Goal: Task Accomplishment & Management: Manage account settings

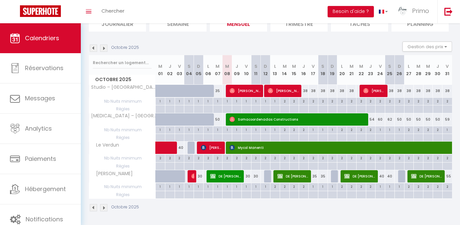
scroll to position [82, 0]
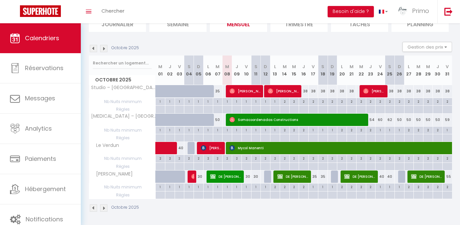
click at [245, 88] on span "[PERSON_NAME]" at bounding box center [245, 91] width 32 height 13
select select "OK"
select select "1"
select select "0"
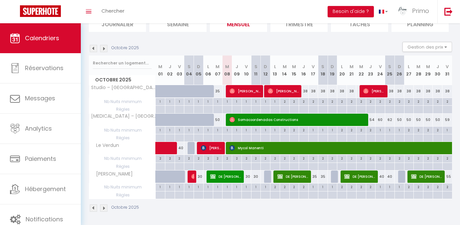
select select "1"
select select
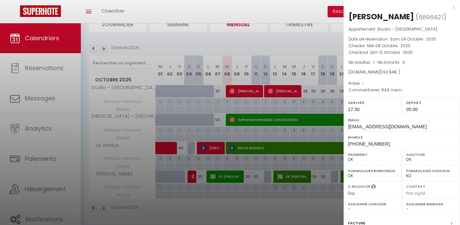
click at [280, 86] on div at bounding box center [230, 112] width 460 height 225
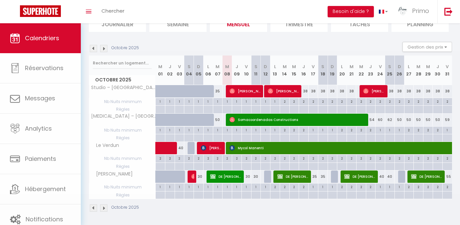
click at [280, 87] on span "[PERSON_NAME]" at bounding box center [284, 91] width 32 height 13
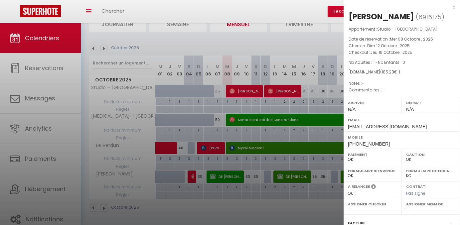
click at [280, 88] on div at bounding box center [230, 112] width 460 height 225
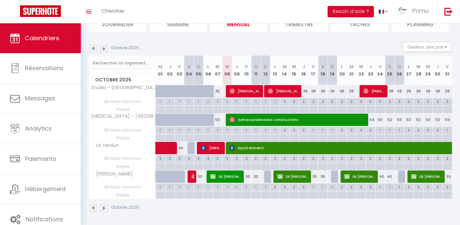
click at [374, 92] on span "[PERSON_NAME]" at bounding box center [374, 91] width 23 height 13
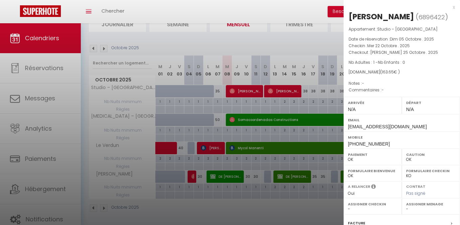
click at [302, 47] on div at bounding box center [230, 112] width 460 height 225
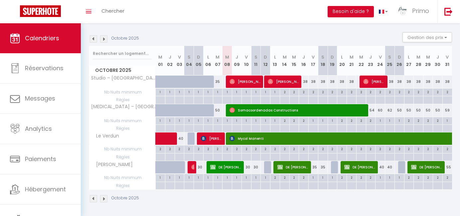
scroll to position [91, 0]
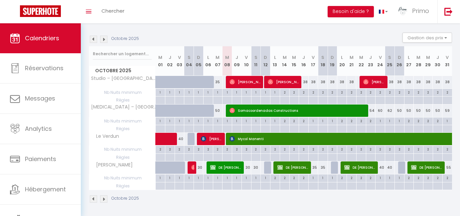
click at [104, 39] on img at bounding box center [103, 39] width 7 height 7
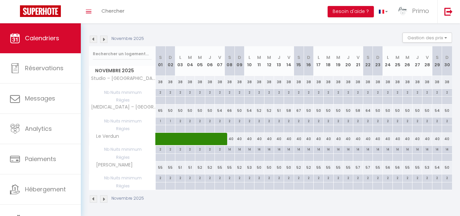
scroll to position [23, 0]
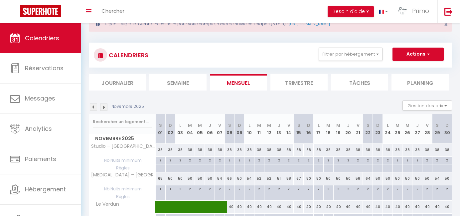
click at [94, 107] on img at bounding box center [93, 106] width 7 height 7
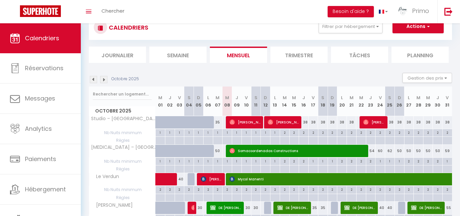
scroll to position [56, 0]
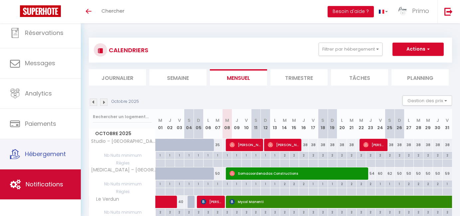
scroll to position [18, 0]
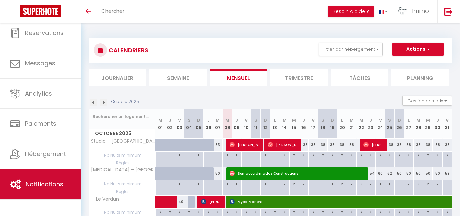
click at [47, 179] on link "Notifications" at bounding box center [40, 184] width 81 height 30
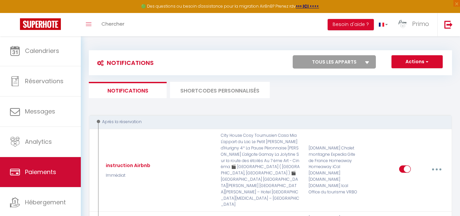
click at [45, 173] on span "Paiements" at bounding box center [40, 172] width 31 height 8
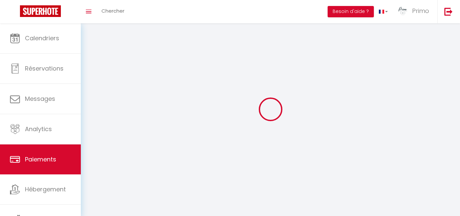
select select "2"
select select "0"
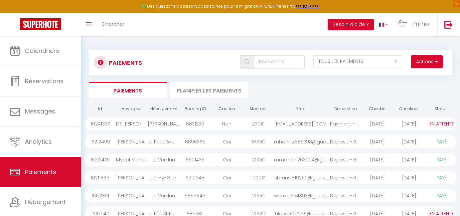
click at [46, 186] on link "Paiements" at bounding box center [40, 172] width 81 height 30
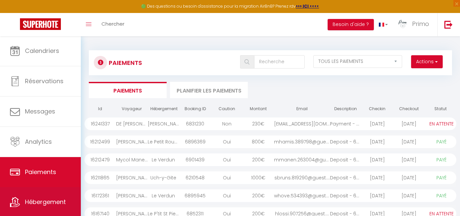
click at [46, 194] on link "Hébergement" at bounding box center [40, 202] width 81 height 30
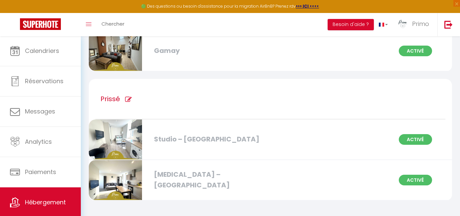
scroll to position [1123, 0]
click at [183, 141] on div "Studio – [GEOGRAPHIC_DATA]" at bounding box center [208, 139] width 115 height 10
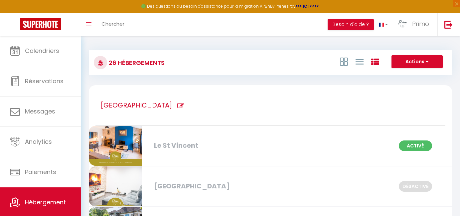
select select "3"
select select "2"
select select "1"
select select
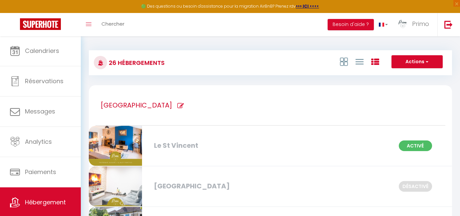
select select "28"
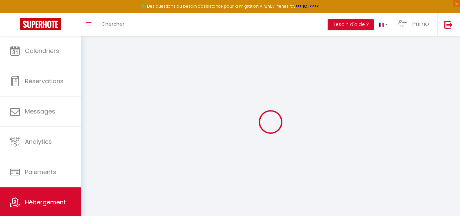
select select
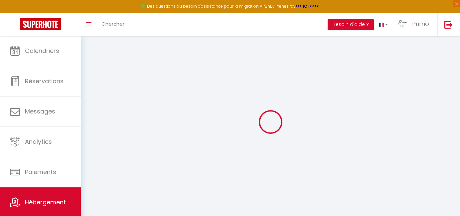
select select
checkbox input "false"
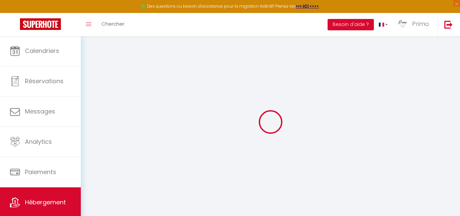
select select
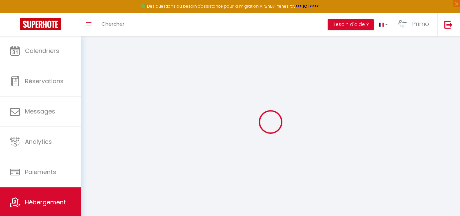
select select
checkbox input "false"
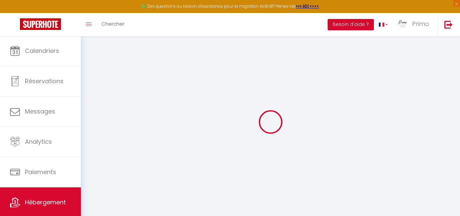
checkbox input "false"
select select
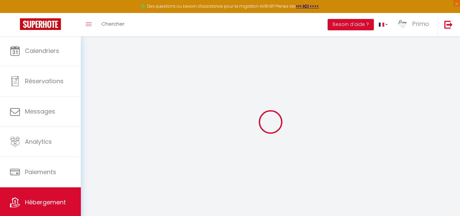
select select
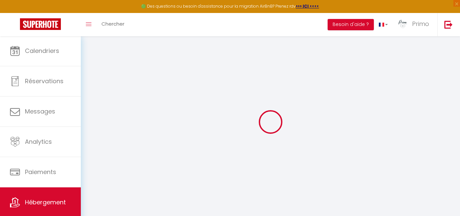
checkbox input "false"
select select
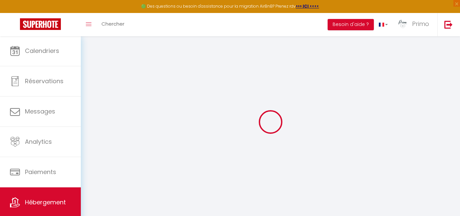
select select
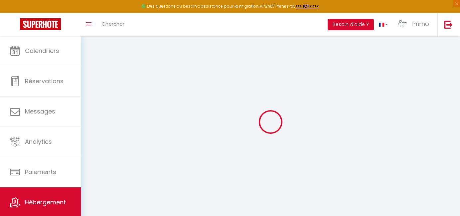
select select
checkbox input "false"
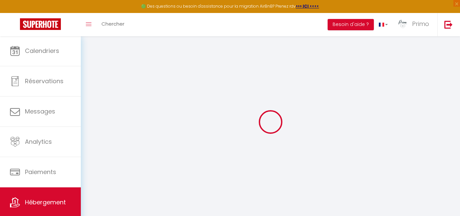
checkbox input "false"
select select
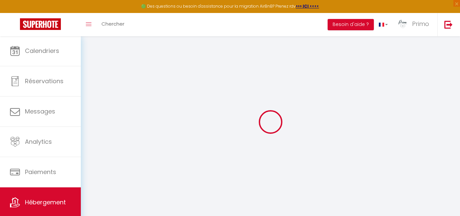
select select
checkbox input "false"
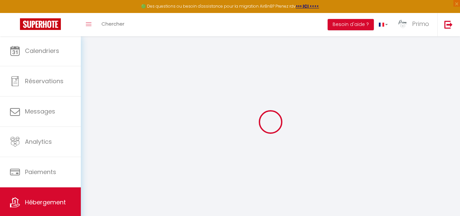
checkbox input "false"
select select
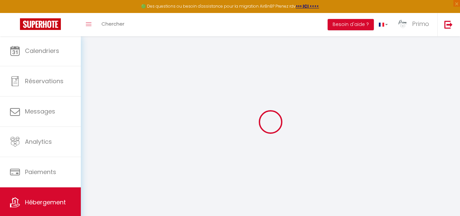
select select
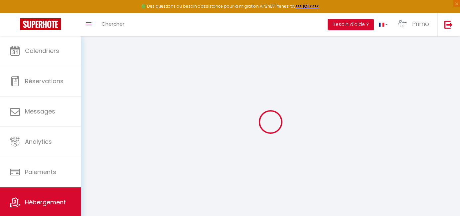
select select
checkbox input "false"
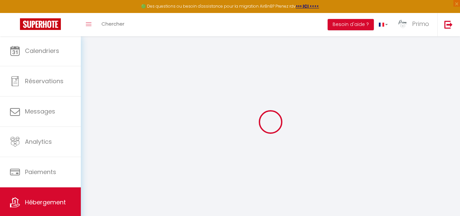
select select
type input "Studio – [GEOGRAPHIC_DATA]"
type input "LOC 2"
type input "LOC"
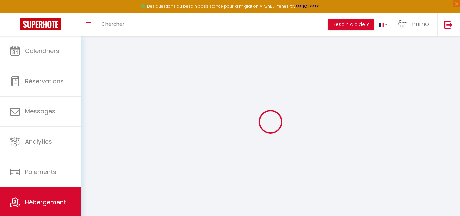
type input "[STREET_ADDRESS]"
type input "71000"
type input "Macon"
select select "2"
select select "0"
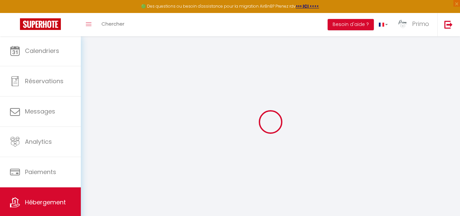
type input "57"
type input "30"
select select
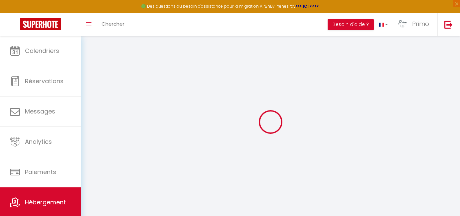
select select
type input "[STREET_ADDRESS]"
type input "71960"
type input "Prissé"
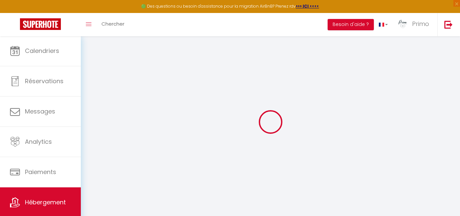
type input "[EMAIL_ADDRESS][DOMAIN_NAME]"
select select "16128"
checkbox input "true"
checkbox input "false"
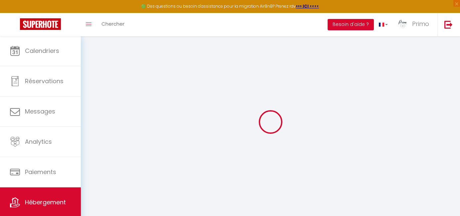
checkbox input "false"
type input "0"
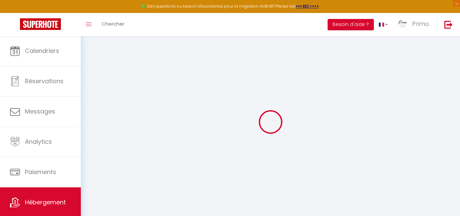
select select "2"
checkbox input "true"
checkbox input "false"
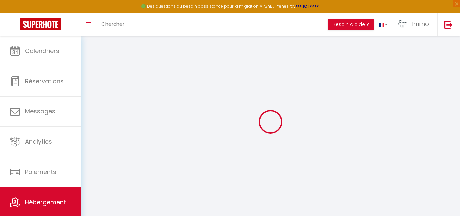
checkbox input "false"
checkbox input "true"
checkbox input "false"
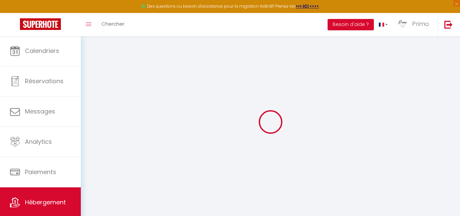
checkbox input "false"
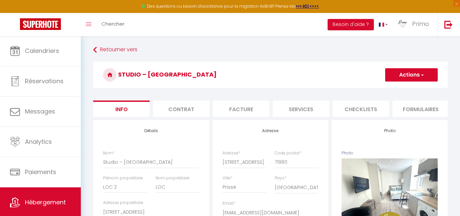
checkbox input "true"
checkbox input "false"
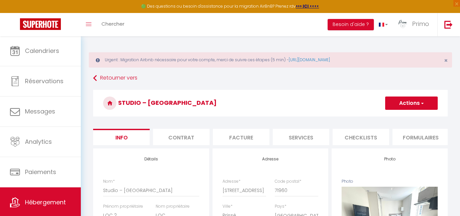
click at [285, 135] on li "Services" at bounding box center [301, 137] width 57 height 16
checkbox input "true"
checkbox input "false"
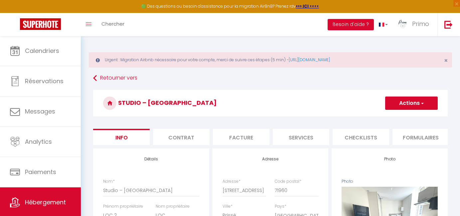
checkbox input "false"
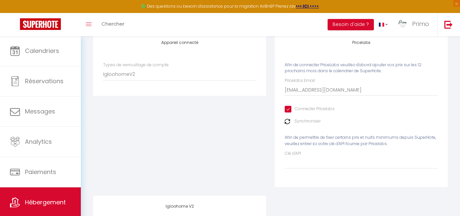
scroll to position [116, 0]
click at [297, 121] on label "Synchroniser" at bounding box center [307, 121] width 26 height 6
click at [287, 120] on img at bounding box center [287, 121] width 5 height 5
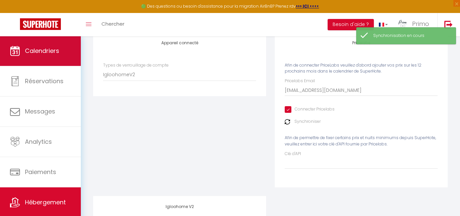
click at [33, 49] on span "Calendriers" at bounding box center [42, 51] width 34 height 8
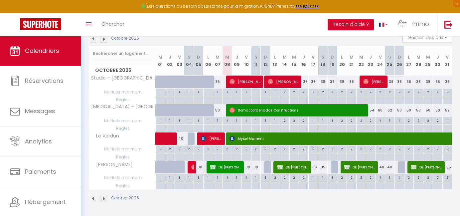
scroll to position [104, 0]
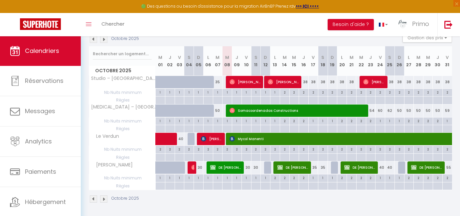
click at [251, 79] on span "[PERSON_NAME]" at bounding box center [245, 81] width 32 height 13
select select "OK"
select select "1"
select select "0"
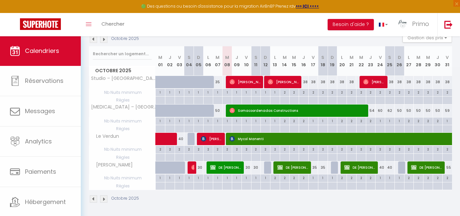
select select "1"
select select
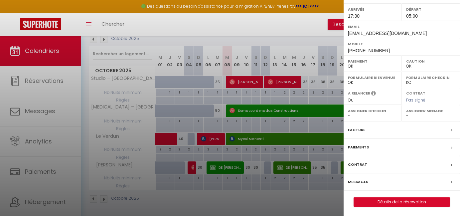
scroll to position [92, 0]
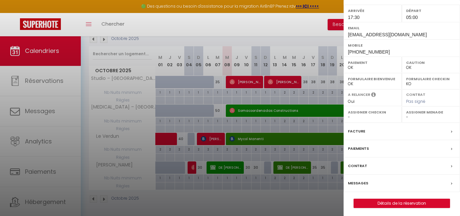
click at [296, 201] on div at bounding box center [230, 108] width 460 height 216
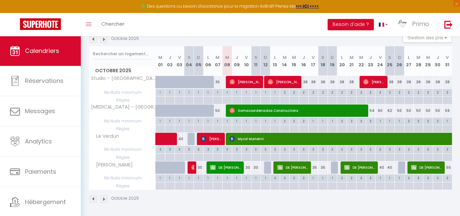
click at [102, 38] on img at bounding box center [103, 39] width 7 height 7
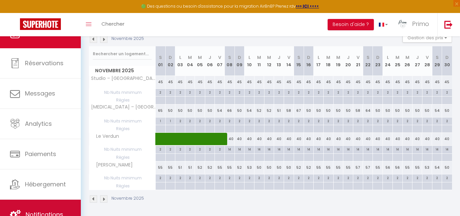
scroll to position [18, 0]
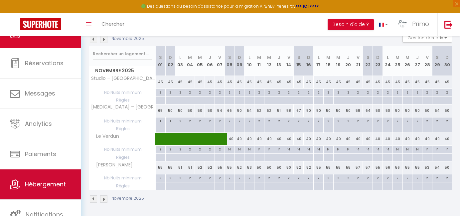
click at [55, 193] on link "Hébergement" at bounding box center [40, 184] width 81 height 30
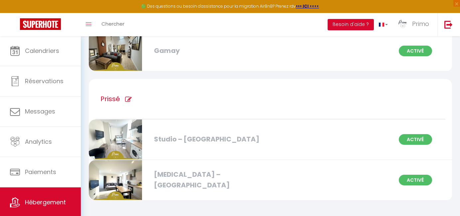
scroll to position [1123, 0]
click at [211, 142] on div "Studio – [GEOGRAPHIC_DATA]" at bounding box center [208, 139] width 115 height 10
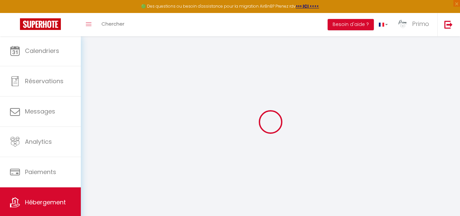
select select
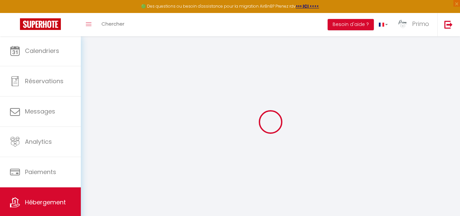
select select
checkbox input "false"
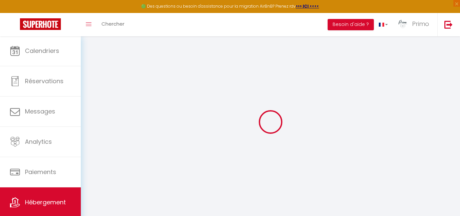
select select
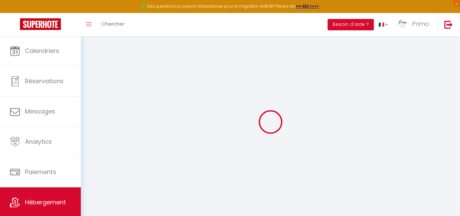
select select
checkbox input "false"
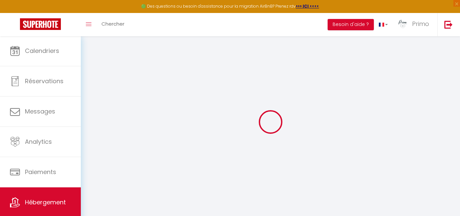
checkbox input "false"
select select
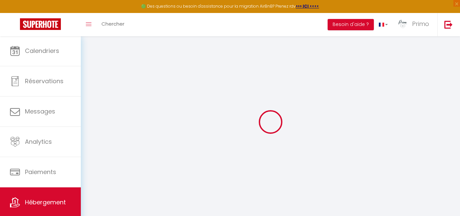
select select
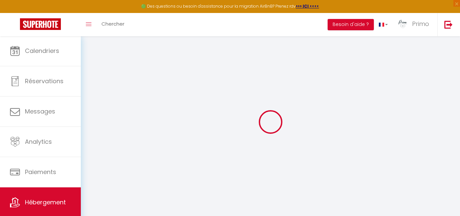
checkbox input "false"
select select
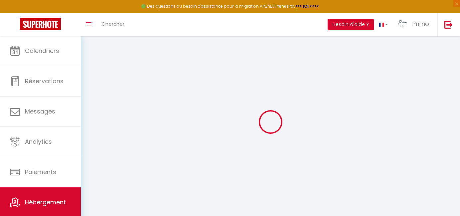
select select
type input "Studio – [GEOGRAPHIC_DATA]"
type input "LOC 2"
type input "LOC"
type input "[STREET_ADDRESS]"
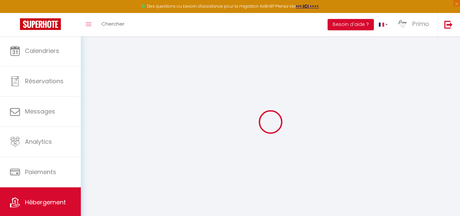
type input "71000"
type input "Macon"
select select "2"
select select "0"
type input "57"
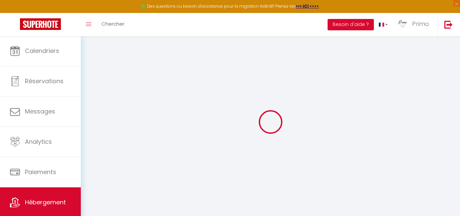
type input "30"
select select
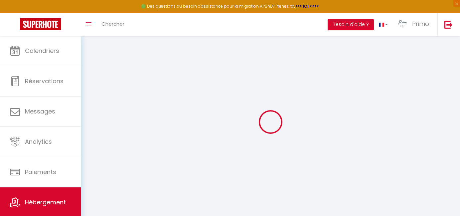
select select
type input "[STREET_ADDRESS]"
type input "71960"
type input "Prissé"
type input "[EMAIL_ADDRESS][DOMAIN_NAME]"
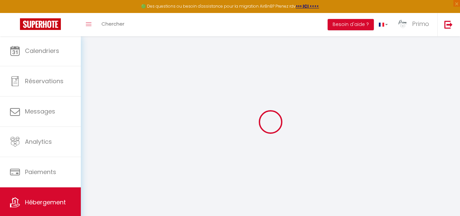
select select "16128"
checkbox input "true"
checkbox input "false"
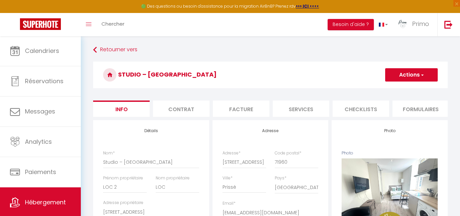
click at [407, 80] on button "Actions" at bounding box center [411, 74] width 53 height 13
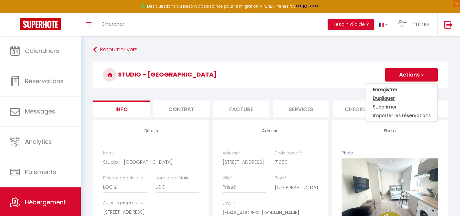
click at [388, 98] on link "Dupliquer" at bounding box center [401, 98] width 71 height 9
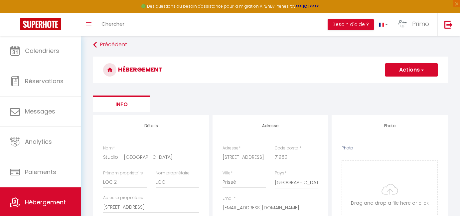
scroll to position [95, 0]
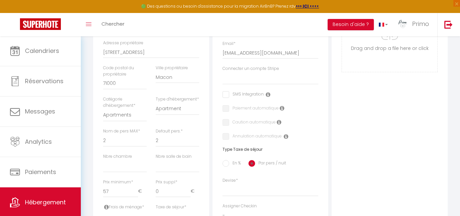
scroll to position [188, 0]
click at [228, 92] on input "checkbox" at bounding box center [242, 94] width 41 height 7
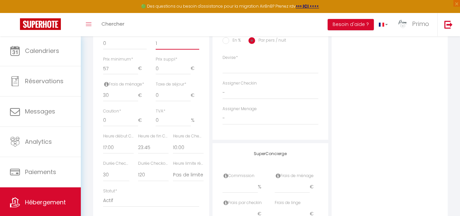
scroll to position [311, 0]
click at [136, 69] on input "57" at bounding box center [120, 68] width 35 height 12
click at [136, 67] on input "56" at bounding box center [120, 68] width 35 height 12
click at [136, 67] on input "55" at bounding box center [120, 68] width 35 height 12
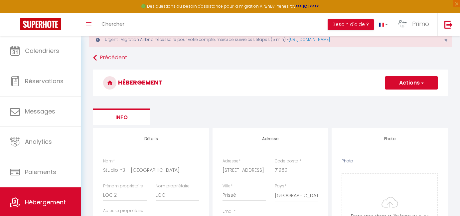
scroll to position [20, 0]
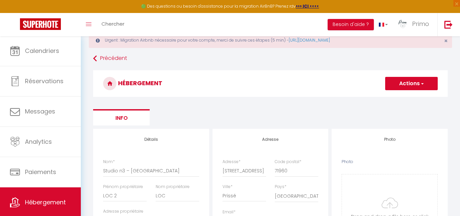
click at [421, 84] on span "button" at bounding box center [422, 83] width 4 height 7
click at [406, 101] on input "Enregistrer" at bounding box center [403, 98] width 25 height 7
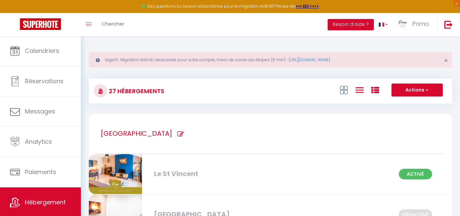
click at [359, 92] on icon at bounding box center [359, 90] width 8 height 8
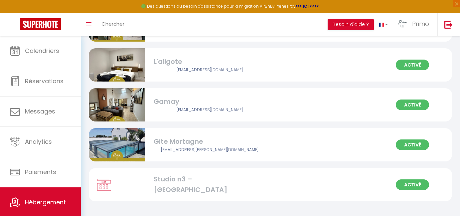
scroll to position [983, 0]
click at [191, 184] on div "Studio n3 – [GEOGRAPHIC_DATA]" at bounding box center [210, 184] width 112 height 21
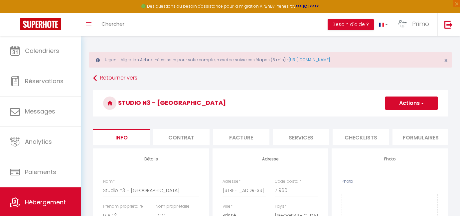
click at [182, 135] on li "Contrat" at bounding box center [181, 137] width 57 height 16
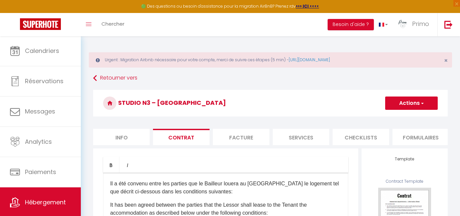
click at [239, 136] on li "Facture" at bounding box center [241, 137] width 57 height 16
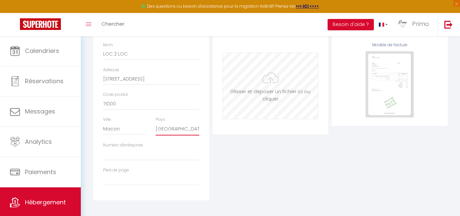
scroll to position [136, 0]
click at [242, 88] on input "file" at bounding box center [270, 87] width 95 height 66
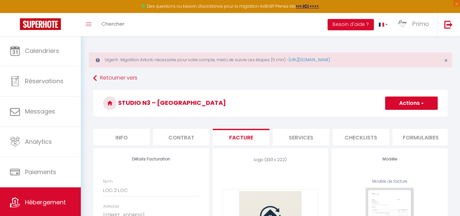
scroll to position [0, 0]
click at [417, 98] on button "Actions" at bounding box center [411, 102] width 53 height 13
click at [406, 116] on link "Enregistrer" at bounding box center [411, 117] width 53 height 9
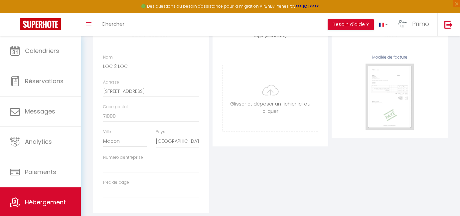
scroll to position [123, 0]
click at [248, 104] on input "file" at bounding box center [270, 99] width 95 height 66
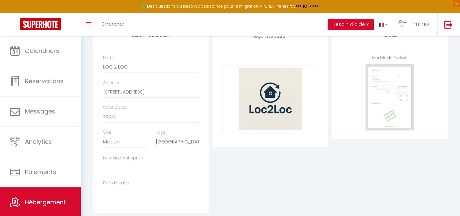
click at [300, 186] on div "Logo (333 x 222) Supprimer Glisser et déposer un fichier ici ou cliquer Ooops, …" at bounding box center [270, 119] width 119 height 188
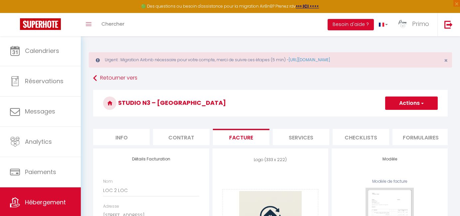
scroll to position [0, 0]
click at [423, 102] on span "button" at bounding box center [422, 103] width 4 height 7
click at [404, 114] on link "Enregistrer" at bounding box center [411, 117] width 53 height 9
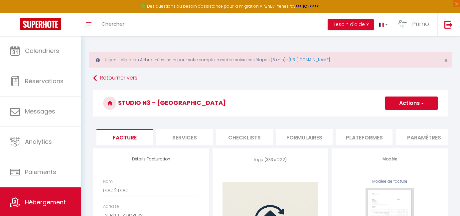
scroll to position [0, 117]
click at [202, 135] on li "Services" at bounding box center [184, 137] width 57 height 16
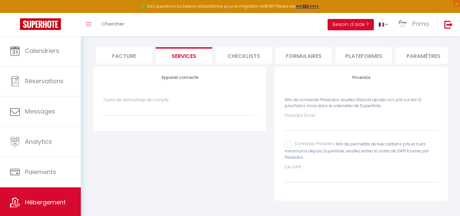
scroll to position [81, 0]
click at [288, 142] on input "Connecter Pricelabs" at bounding box center [310, 144] width 50 height 7
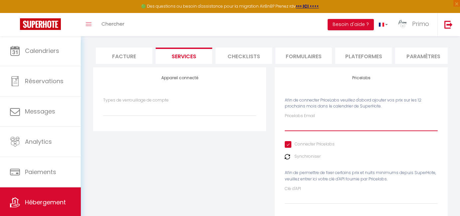
click at [299, 127] on input "Pricelabs Email" at bounding box center [361, 125] width 153 height 12
paste input "[EMAIL_ADDRESS][DOMAIN_NAME]"
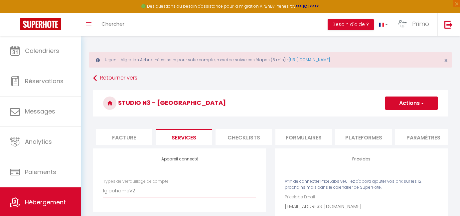
scroll to position [0, 0]
click at [406, 107] on button "Actions" at bounding box center [411, 102] width 53 height 13
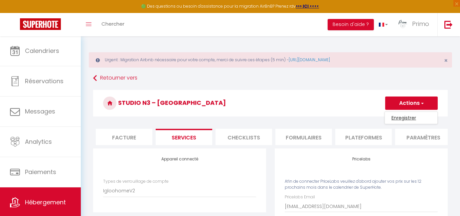
click at [397, 118] on link "Enregistrer" at bounding box center [411, 117] width 53 height 9
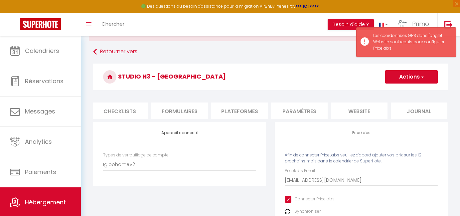
scroll to position [0, 241]
click at [377, 109] on li "website" at bounding box center [359, 110] width 57 height 16
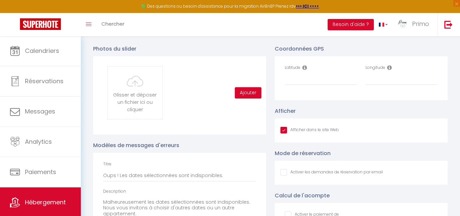
scroll to position [725, 0]
click at [304, 82] on input "Latitude" at bounding box center [321, 79] width 72 height 12
paste input "46.3229767"
click at [285, 128] on input "Afficher dans le site Web" at bounding box center [309, 130] width 59 height 7
click at [371, 79] on input "Longitude" at bounding box center [401, 79] width 72 height 12
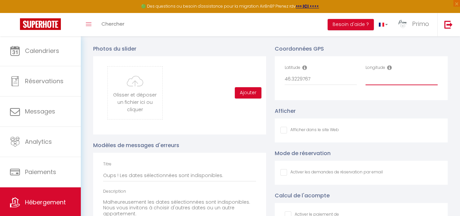
paste input "4.7409224"
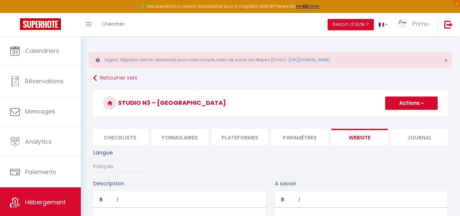
scroll to position [0, 0]
click at [414, 103] on button "Actions" at bounding box center [411, 102] width 53 height 13
click at [402, 120] on input "Enregistrer" at bounding box center [403, 117] width 25 height 7
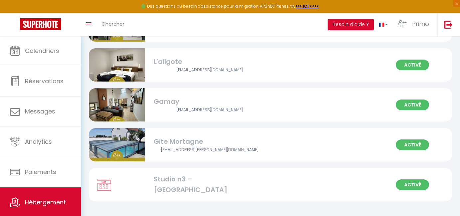
scroll to position [983, 0]
click at [183, 180] on div "Studio n3 – [GEOGRAPHIC_DATA]" at bounding box center [210, 184] width 112 height 21
click at [164, 183] on div "Studio n3 – [GEOGRAPHIC_DATA]" at bounding box center [210, 184] width 112 height 21
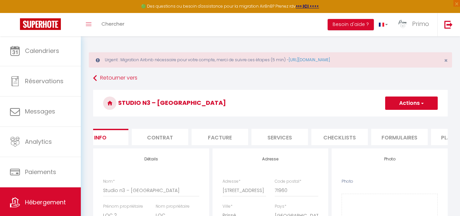
scroll to position [0, 28]
click at [273, 136] on li "Services" at bounding box center [273, 137] width 57 height 16
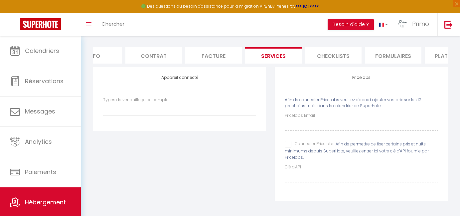
scroll to position [81, 0]
click at [289, 145] on input "Connecter Pricelabs" at bounding box center [310, 144] width 50 height 7
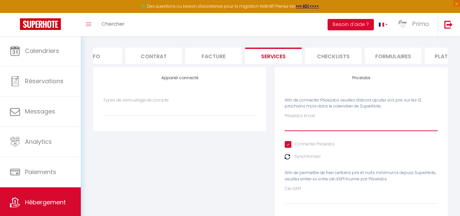
click at [297, 121] on input "Pricelabs Email" at bounding box center [361, 125] width 153 height 12
paste input "[EMAIL_ADDRESS][DOMAIN_NAME]"
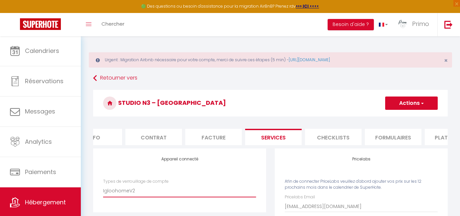
scroll to position [0, 0]
click at [419, 107] on button "Actions" at bounding box center [411, 102] width 53 height 13
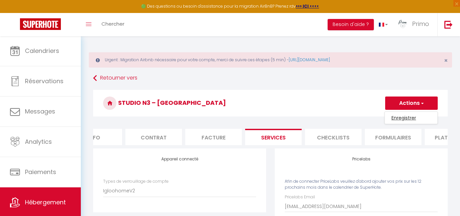
click at [411, 120] on link "Enregistrer" at bounding box center [411, 117] width 53 height 9
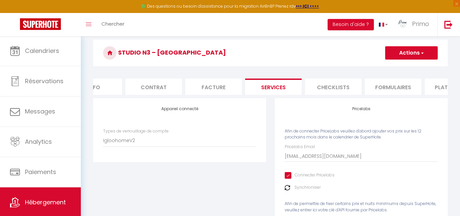
scroll to position [48, 0]
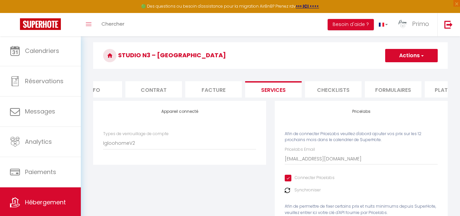
click at [405, 54] on button "Actions" at bounding box center [411, 55] width 53 height 13
click at [402, 69] on link "Enregistrer" at bounding box center [411, 70] width 53 height 9
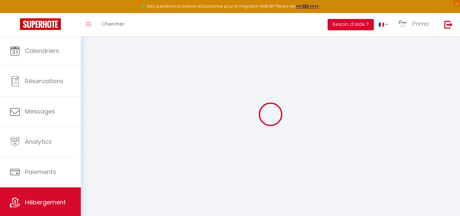
scroll to position [36, 0]
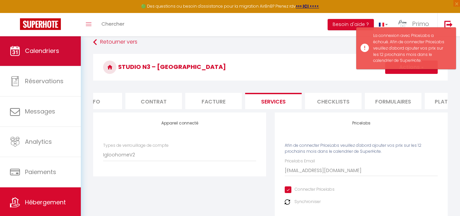
click at [45, 43] on link "Calendriers" at bounding box center [40, 51] width 81 height 30
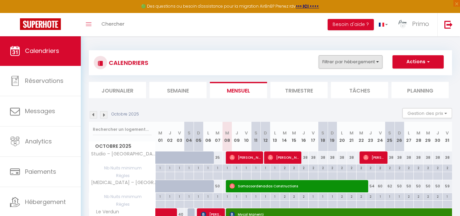
click at [356, 65] on button "Filtrer par hébergement" at bounding box center [351, 61] width 64 height 13
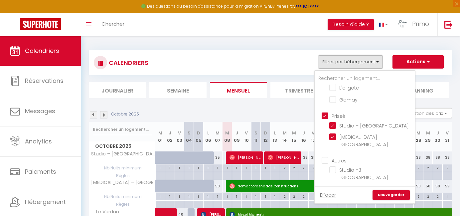
scroll to position [308, 0]
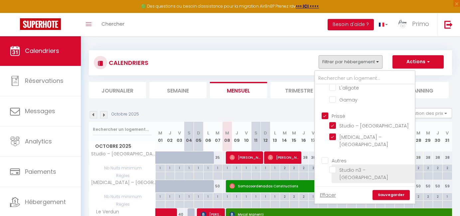
click at [347, 172] on input "Studio n3 – [GEOGRAPHIC_DATA]" at bounding box center [370, 169] width 83 height 7
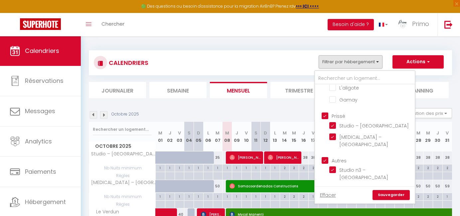
click at [389, 194] on link "Sauvegarder" at bounding box center [390, 195] width 37 height 10
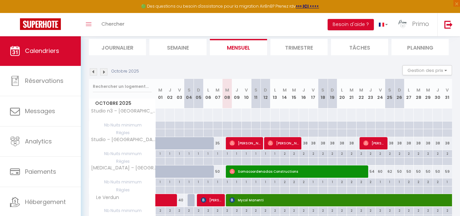
scroll to position [79, 0]
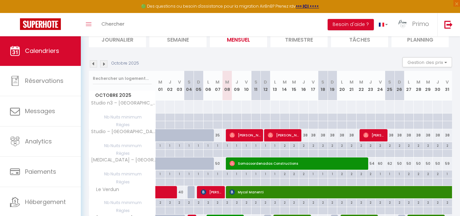
click at [226, 105] on div at bounding box center [227, 106] width 10 height 12
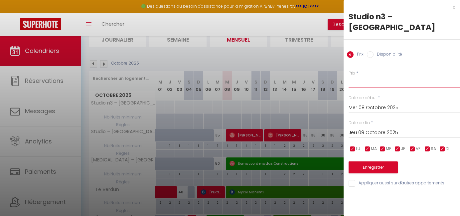
click at [372, 83] on input "Prix" at bounding box center [404, 82] width 111 height 12
click at [377, 133] on input "Jeu 09 Octobre 2025" at bounding box center [404, 132] width 111 height 9
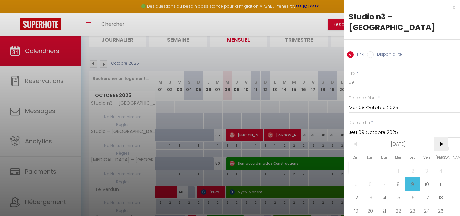
click at [439, 143] on span ">" at bounding box center [441, 143] width 14 height 13
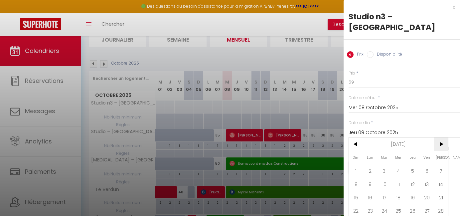
click at [439, 143] on span ">" at bounding box center [441, 143] width 14 height 13
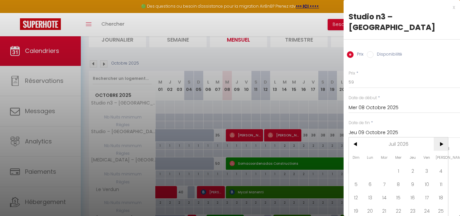
click at [439, 143] on span ">" at bounding box center [441, 143] width 14 height 13
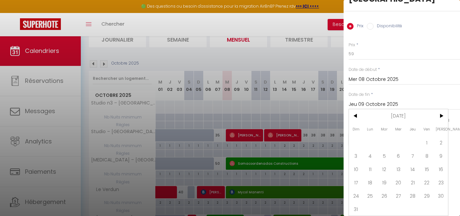
scroll to position [28, 0]
click at [356, 210] on span "31" at bounding box center [356, 208] width 14 height 13
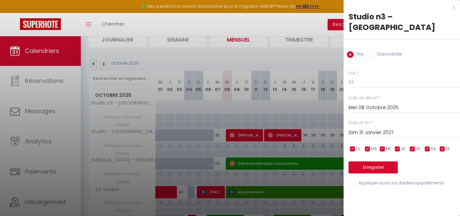
scroll to position [0, 0]
click at [368, 172] on button "Enregistrer" at bounding box center [373, 167] width 49 height 12
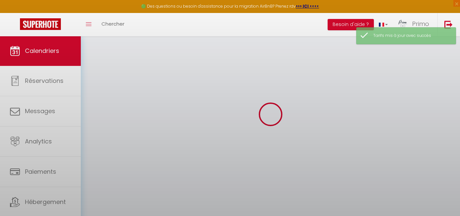
scroll to position [36, 0]
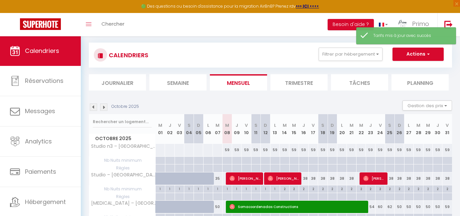
click at [228, 150] on div "59" at bounding box center [227, 150] width 10 height 12
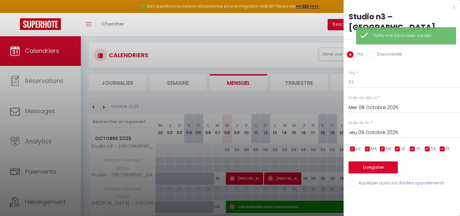
click at [385, 55] on label "Disponibilité" at bounding box center [387, 54] width 29 height 7
click at [373, 55] on input "Disponibilité" at bounding box center [370, 54] width 7 height 7
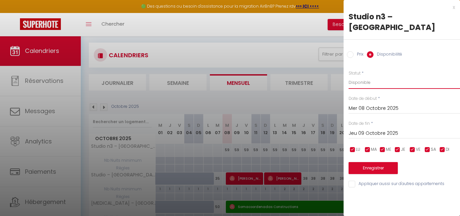
click at [378, 132] on input "Jeu 09 Octobre 2025" at bounding box center [404, 133] width 111 height 9
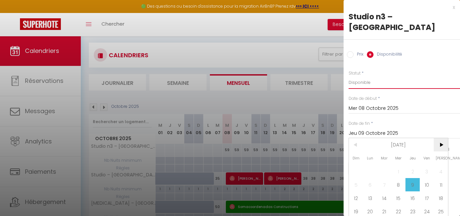
click at [440, 144] on span ">" at bounding box center [441, 144] width 14 height 13
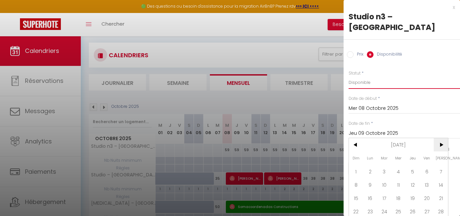
click at [440, 144] on span ">" at bounding box center [441, 144] width 14 height 13
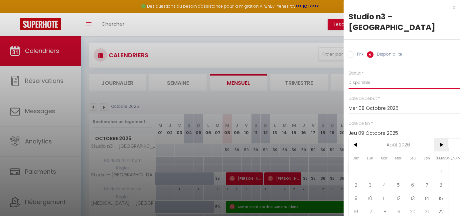
click at [440, 144] on span ">" at bounding box center [441, 144] width 14 height 13
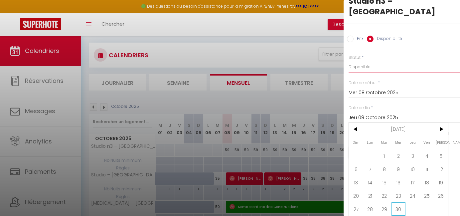
scroll to position [16, 0]
click at [398, 208] on span "30" at bounding box center [398, 208] width 14 height 13
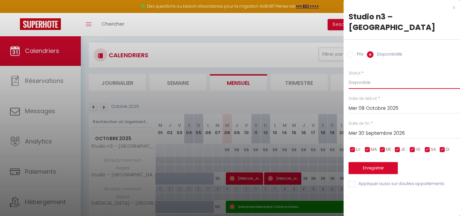
scroll to position [0, 0]
click at [365, 169] on button "Enregistrer" at bounding box center [373, 168] width 49 height 12
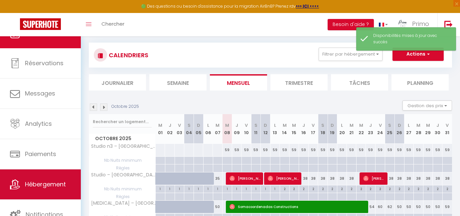
scroll to position [18, 0]
click at [53, 177] on link "Hébergement" at bounding box center [40, 184] width 81 height 30
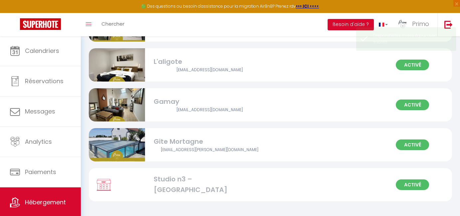
scroll to position [954, 0]
click at [187, 179] on div "Studio n3 – [GEOGRAPHIC_DATA]" at bounding box center [210, 184] width 112 height 21
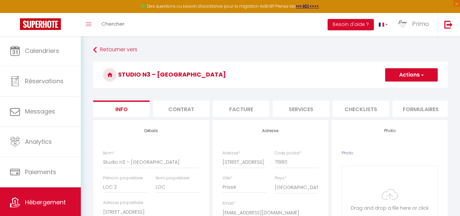
click at [306, 113] on li "Services" at bounding box center [301, 108] width 57 height 16
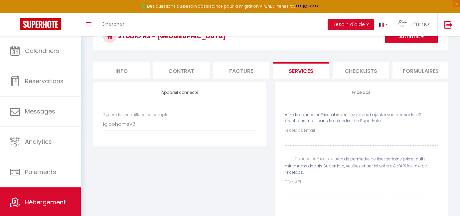
scroll to position [85, 0]
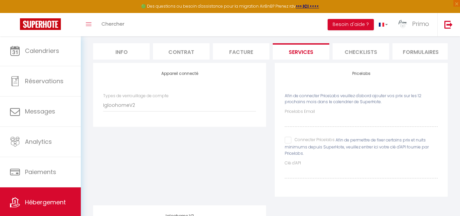
click at [290, 143] on div "Connecter Pricelabs" at bounding box center [310, 140] width 50 height 7
click at [288, 140] on input "Connecter Pricelabs" at bounding box center [310, 140] width 50 height 7
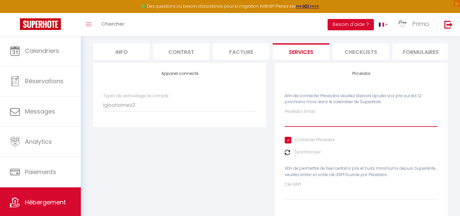
click at [304, 118] on input "Pricelabs Email" at bounding box center [361, 121] width 153 height 12
paste input "[EMAIL_ADDRESS][DOMAIN_NAME]"
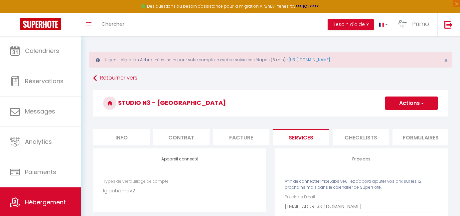
scroll to position [0, 0]
click at [420, 98] on button "Actions" at bounding box center [411, 102] width 53 height 13
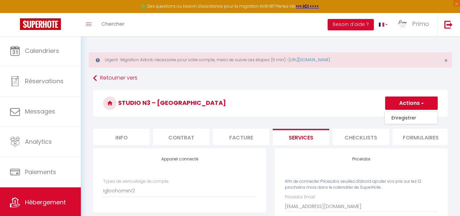
click at [408, 117] on link "Enregistrer" at bounding box center [411, 117] width 53 height 9
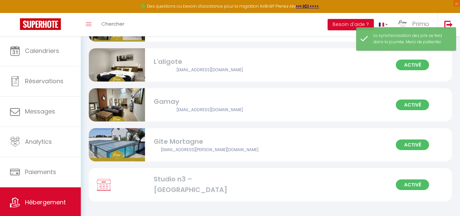
scroll to position [954, 0]
click at [184, 182] on div "Studio n3 – [GEOGRAPHIC_DATA]" at bounding box center [210, 184] width 112 height 21
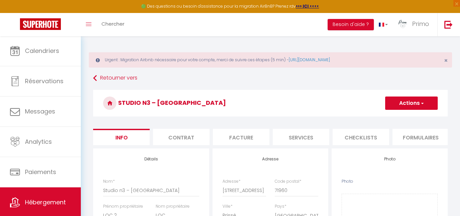
click at [237, 137] on li "Facture" at bounding box center [241, 137] width 57 height 16
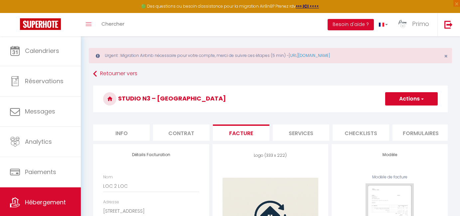
scroll to position [4, 0]
click at [292, 129] on li "Services" at bounding box center [301, 132] width 57 height 16
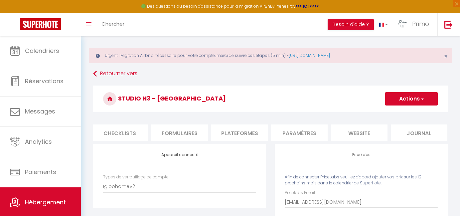
scroll to position [0, 241]
click at [176, 134] on li "Formulaires" at bounding box center [180, 132] width 57 height 16
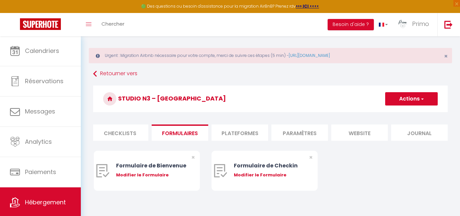
click at [246, 131] on li "Plateformes" at bounding box center [240, 132] width 57 height 16
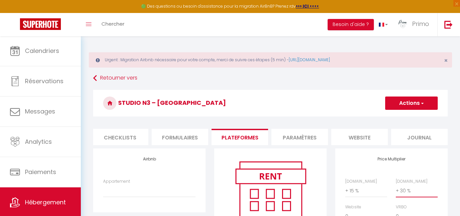
click at [406, 105] on button "Actions" at bounding box center [411, 102] width 53 height 13
click at [402, 115] on link "Enregistrer" at bounding box center [411, 117] width 53 height 9
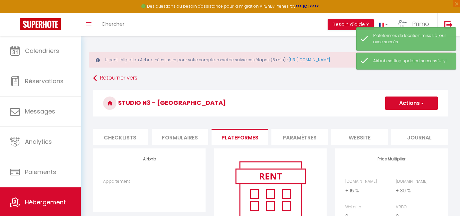
click at [310, 136] on li "Paramètres" at bounding box center [299, 137] width 57 height 16
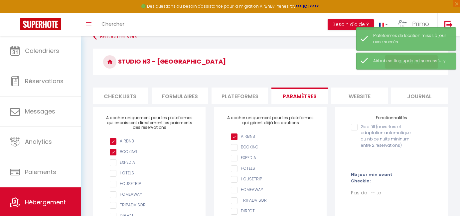
scroll to position [43, 0]
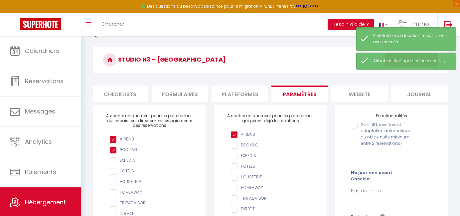
click at [366, 91] on li "website" at bounding box center [359, 93] width 57 height 16
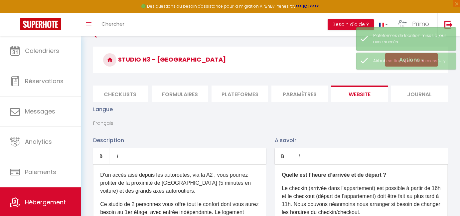
click at [405, 93] on li "Journal" at bounding box center [419, 93] width 57 height 16
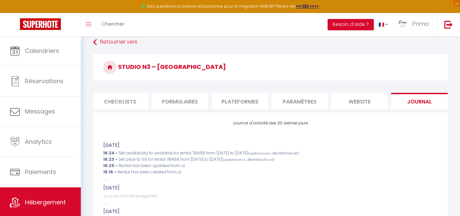
scroll to position [36, 0]
click at [119, 41] on link "Retourner vers" at bounding box center [270, 42] width 354 height 12
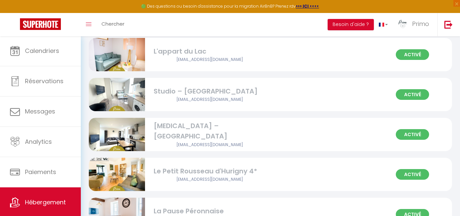
scroll to position [247, 0]
click at [163, 89] on div "Studio – [GEOGRAPHIC_DATA]" at bounding box center [210, 91] width 112 height 10
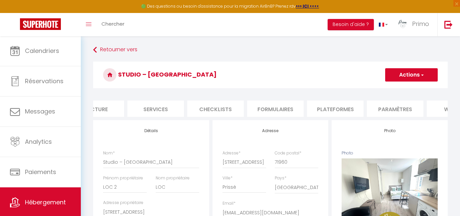
scroll to position [0, 147]
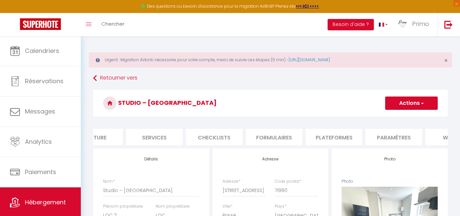
click at [153, 134] on li "Services" at bounding box center [154, 137] width 57 height 16
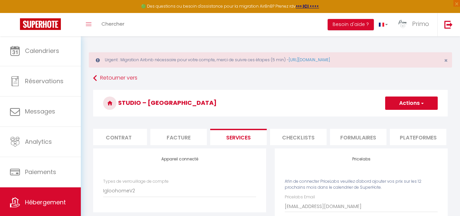
scroll to position [0, 58]
click at [193, 136] on li "Facture" at bounding box center [183, 137] width 57 height 16
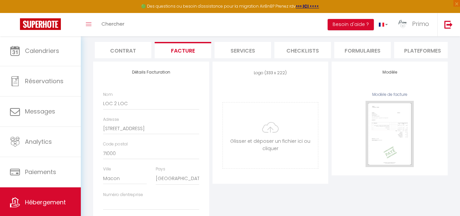
scroll to position [92, 0]
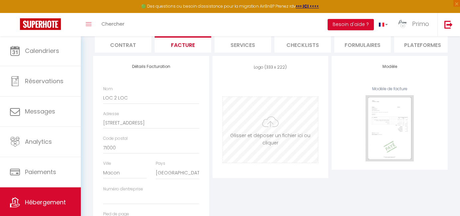
click at [261, 116] on input "file" at bounding box center [270, 130] width 95 height 66
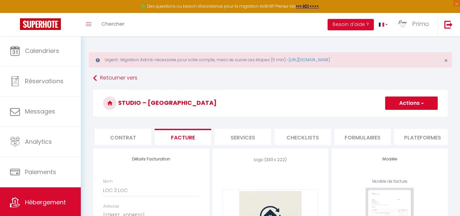
scroll to position [0, 0]
click at [421, 103] on span "button" at bounding box center [422, 103] width 4 height 7
click at [400, 117] on link "Enregistrer" at bounding box center [411, 117] width 53 height 9
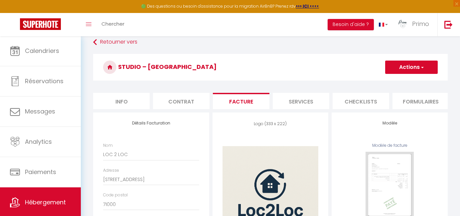
click at [130, 99] on li "Info" at bounding box center [121, 101] width 57 height 16
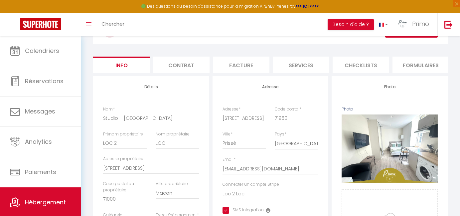
scroll to position [88, 0]
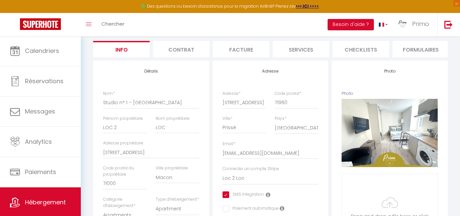
click at [143, 118] on div "Prénom propriétaire LOC 2" at bounding box center [125, 124] width 44 height 18
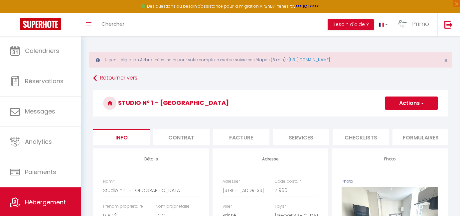
scroll to position [0, 0]
click at [423, 107] on button "Actions" at bounding box center [411, 102] width 53 height 13
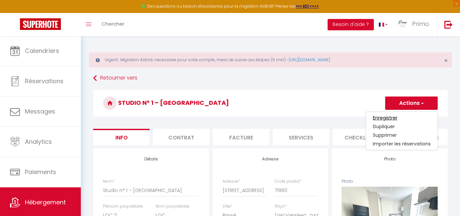
click at [395, 117] on input "Enregistrer" at bounding box center [385, 117] width 25 height 7
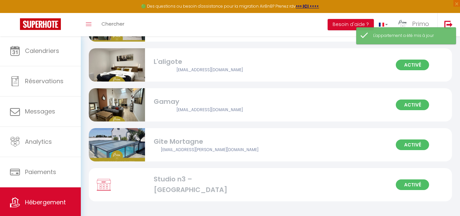
scroll to position [954, 0]
click at [191, 180] on div "Studio n3 – [GEOGRAPHIC_DATA]" at bounding box center [210, 184] width 112 height 21
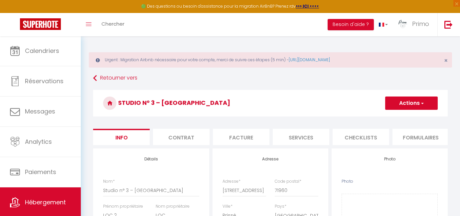
click at [393, 103] on button "Actions" at bounding box center [411, 102] width 53 height 13
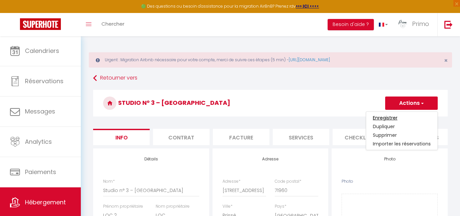
click at [385, 119] on input "Enregistrer" at bounding box center [385, 117] width 25 height 7
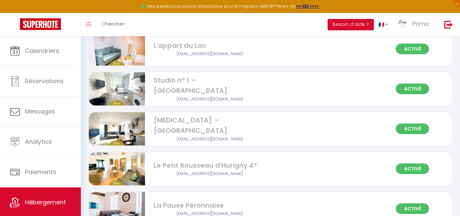
scroll to position [239, 0]
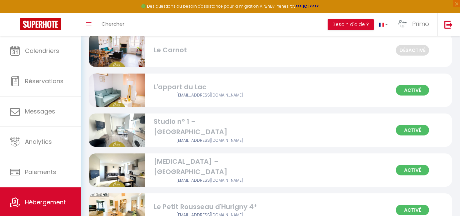
click at [205, 164] on div "[MEDICAL_DATA] – [GEOGRAPHIC_DATA]" at bounding box center [210, 166] width 112 height 21
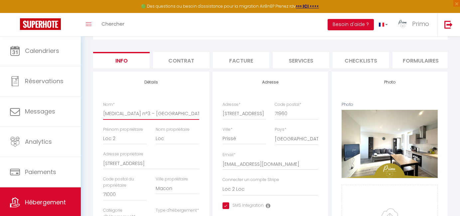
scroll to position [77, 0]
click at [115, 113] on input "T3 n°3 – Hotel Entre les 2 Roches" at bounding box center [151, 113] width 96 height 12
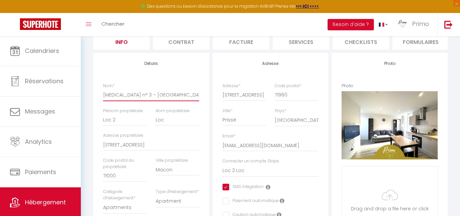
scroll to position [67, 0]
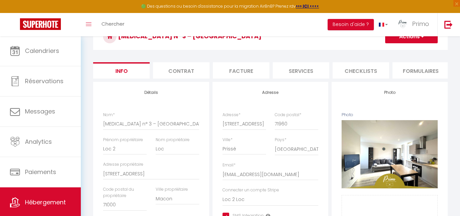
click at [239, 74] on li "Facture" at bounding box center [241, 70] width 57 height 16
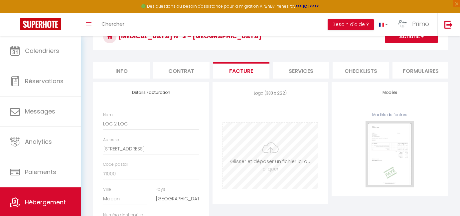
click at [279, 152] on input "file" at bounding box center [270, 156] width 95 height 66
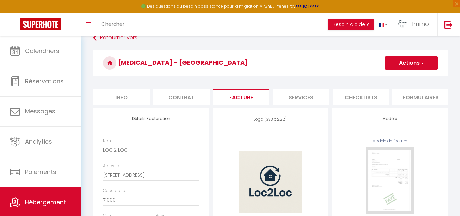
scroll to position [39, 0]
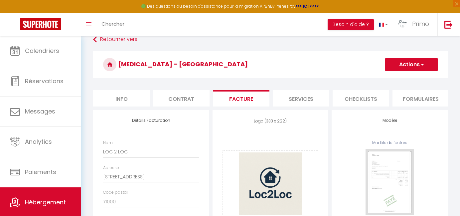
click at [415, 69] on button "Actions" at bounding box center [411, 64] width 53 height 13
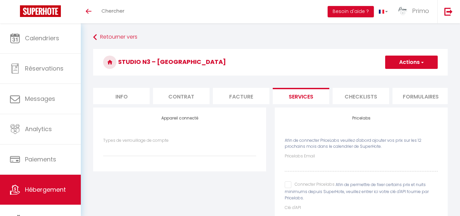
scroll to position [40, 0]
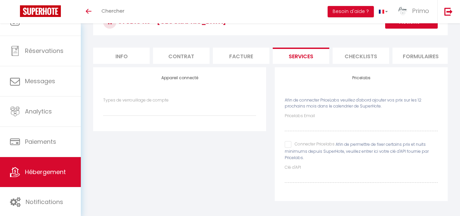
click at [38, 163] on link "Hébergement" at bounding box center [40, 172] width 81 height 30
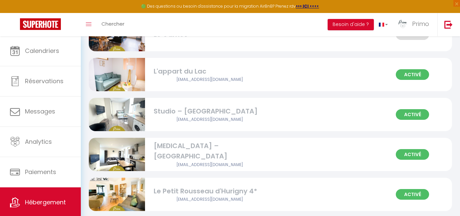
scroll to position [254, 0]
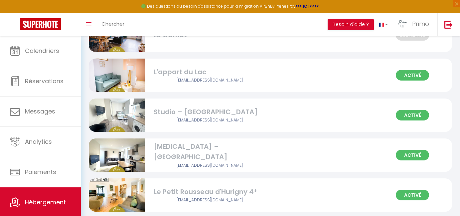
click at [163, 110] on div "Studio – [GEOGRAPHIC_DATA]" at bounding box center [210, 112] width 112 height 10
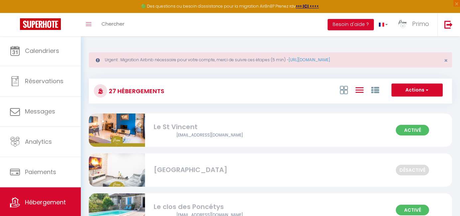
select select "3"
select select "2"
select select "1"
select select
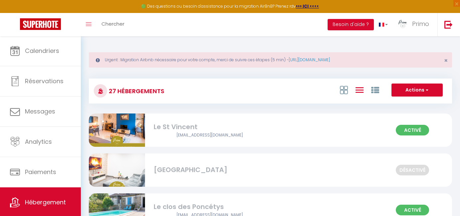
select select "28"
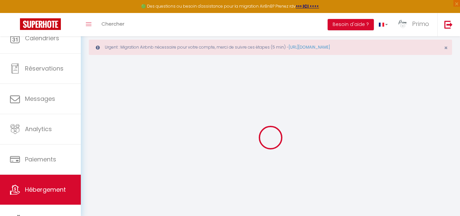
select select
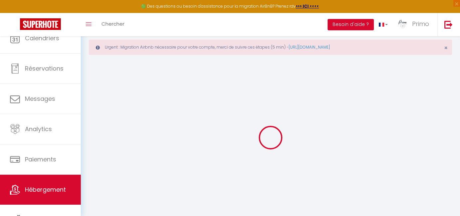
select select
checkbox input "false"
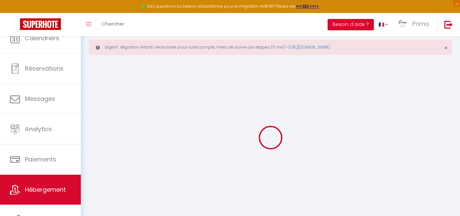
select select
type input "Studio – [GEOGRAPHIC_DATA]"
type input "LOC 2"
type input "LOC"
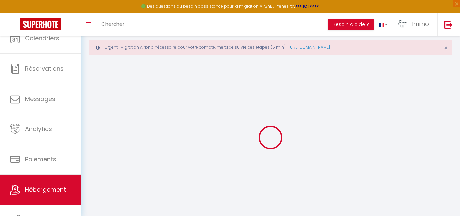
type input "[STREET_ADDRESS]"
type input "71000"
type input "Macon"
select select "2"
select select "0"
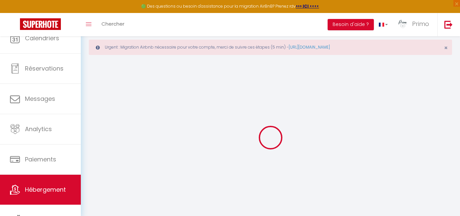
type input "57"
type input "30"
select select
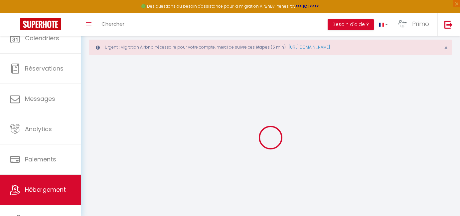
select select
type input "[STREET_ADDRESS]"
type input "71960"
type input "Prissé"
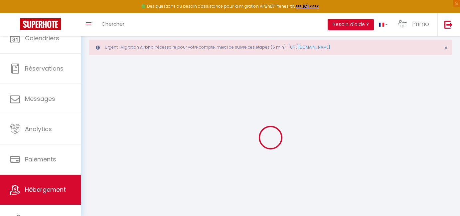
type input "[EMAIL_ADDRESS][DOMAIN_NAME]"
select select "16128"
checkbox input "true"
checkbox input "false"
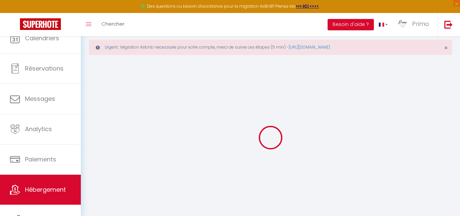
checkbox input "false"
type input "0"
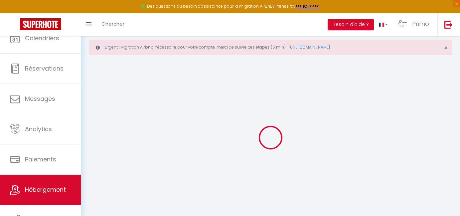
type input "[EMAIL_ADDRESS][DOMAIN_NAME]"
checkbox input "true"
select select
select select "IgloohomeV2"
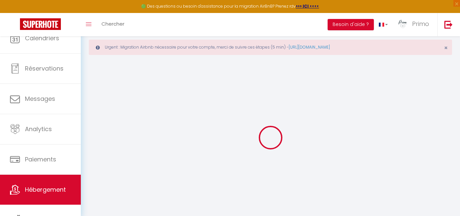
select select "2"
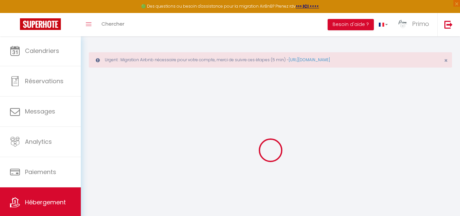
select select "17:00"
select select "23:45"
select select "10:00"
select select "30"
select select "120"
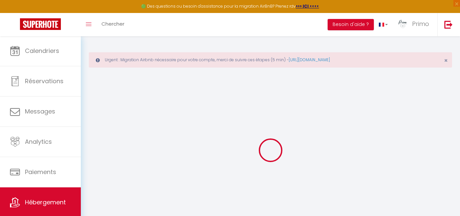
checkbox input "true"
checkbox input "false"
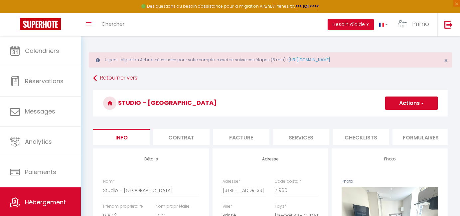
checkbox input "true"
checkbox input "false"
click at [300, 140] on li "Services" at bounding box center [301, 137] width 57 height 16
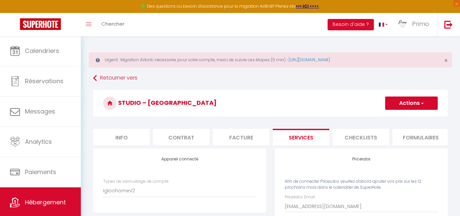
checkbox input "true"
checkbox input "false"
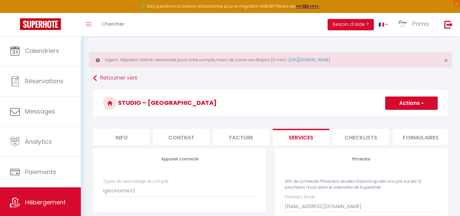
checkbox input "false"
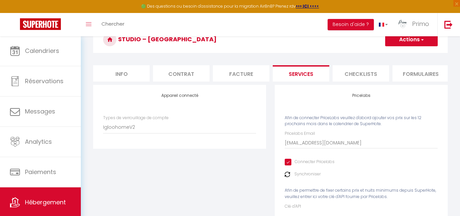
scroll to position [74, 0]
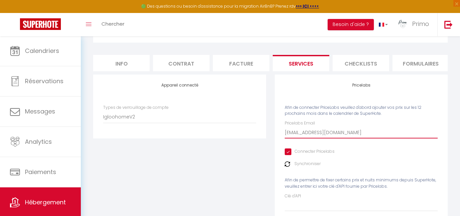
click at [300, 134] on input "[EMAIL_ADDRESS][DOMAIN_NAME]" at bounding box center [361, 132] width 153 height 12
drag, startPoint x: 285, startPoint y: 132, endPoint x: 362, endPoint y: 135, distance: 77.2
click at [362, 135] on input "[EMAIL_ADDRESS][DOMAIN_NAME]" at bounding box center [361, 132] width 153 height 12
click at [359, 133] on input "[EMAIL_ADDRESS][DOMAIN_NAME]" at bounding box center [361, 132] width 153 height 12
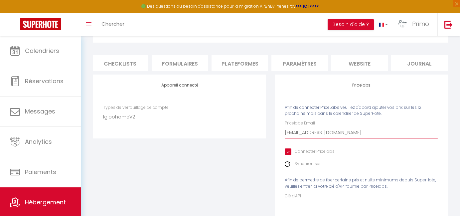
click at [244, 59] on li "Plateformes" at bounding box center [240, 63] width 57 height 16
select select
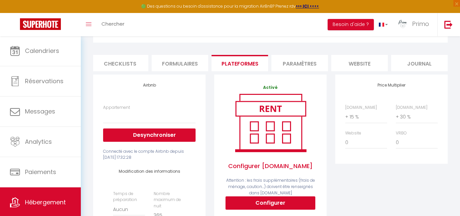
click at [299, 62] on li "Paramètres" at bounding box center [299, 63] width 57 height 16
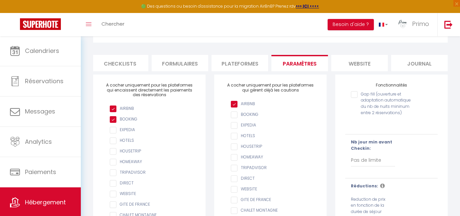
click at [353, 65] on li "website" at bounding box center [359, 63] width 57 height 16
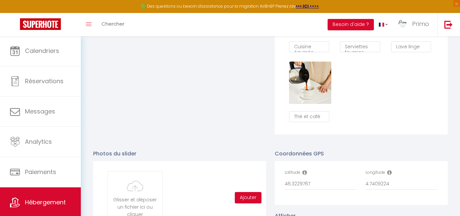
scroll to position [668, 0]
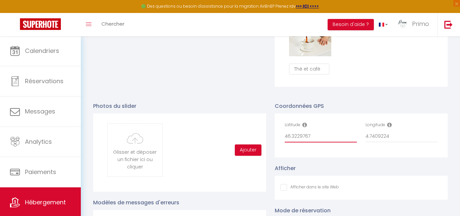
drag, startPoint x: 315, startPoint y: 134, endPoint x: 265, endPoint y: 133, distance: 49.6
click at [265, 133] on div "Photos du slider Glisser et déposer un fichier ici ou cliquer Ooops, something …" at bounding box center [270, 213] width 363 height 236
click at [282, 133] on div "Latitude 46.3229767" at bounding box center [320, 135] width 81 height 27
click at [285, 136] on input "46.3229767" at bounding box center [321, 136] width 72 height 12
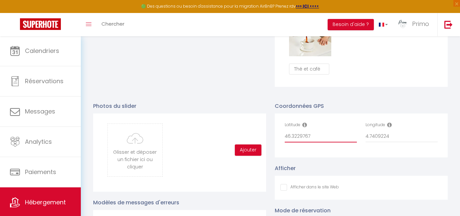
click at [374, 137] on input "4.7409224" at bounding box center [401, 136] width 72 height 12
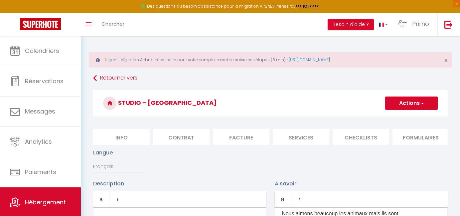
scroll to position [0, 0]
click at [304, 134] on li "Services" at bounding box center [301, 137] width 57 height 16
checkbox input "true"
checkbox input "false"
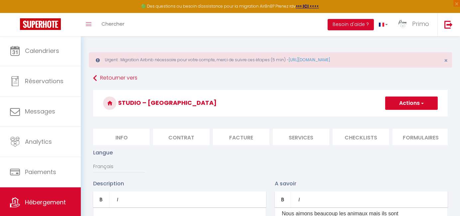
checkbox input "false"
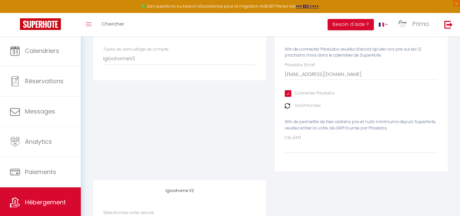
scroll to position [154, 0]
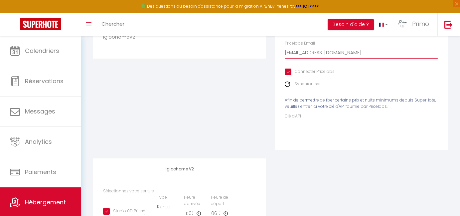
click at [299, 52] on input "[EMAIL_ADDRESS][DOMAIN_NAME]" at bounding box center [361, 53] width 153 height 12
click at [356, 52] on input "[EMAIL_ADDRESS][DOMAIN_NAME]" at bounding box center [361, 53] width 153 height 12
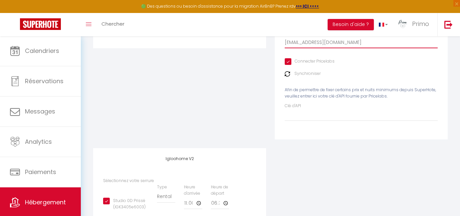
scroll to position [165, 0]
click at [212, 106] on div "Appareil connecté Types de verrouillage de compte Igloohome IgloohomeV2 Nuki" at bounding box center [180, 65] width 182 height 164
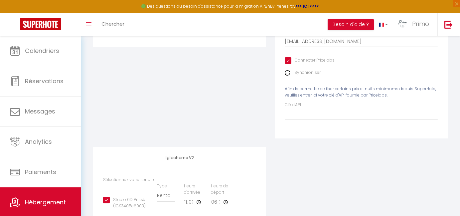
click at [212, 106] on div "Appareil connecté Types de verrouillage de compte Igloohome IgloohomeV2 Nuki" at bounding box center [180, 65] width 182 height 164
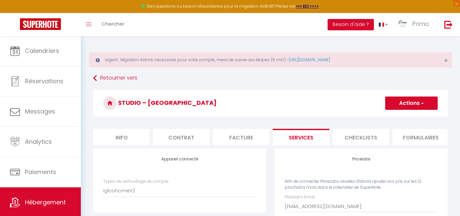
scroll to position [0, 0]
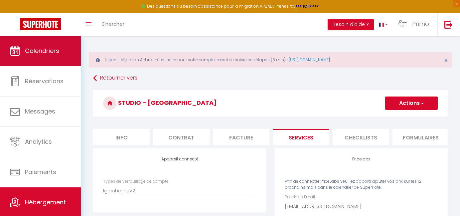
click at [62, 49] on link "Calendriers" at bounding box center [40, 51] width 81 height 30
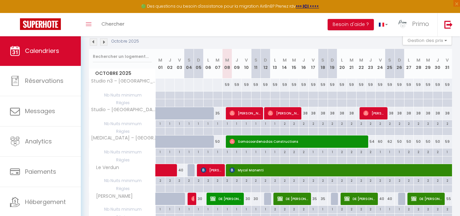
scroll to position [103, 0]
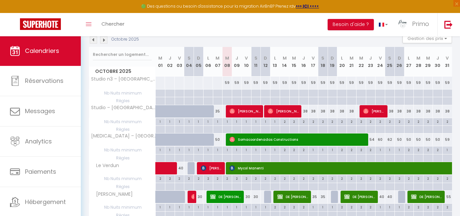
click at [225, 85] on div "59" at bounding box center [227, 82] width 10 height 12
type input "59"
type input "Mer 08 Octobre 2025"
type input "Jeu 09 Octobre 2025"
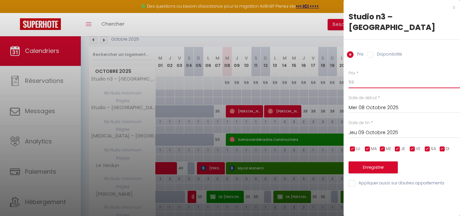
click at [362, 84] on input "59" at bounding box center [404, 82] width 111 height 12
click at [362, 83] on input "59" at bounding box center [404, 82] width 111 height 12
type input "50"
click at [371, 128] on input "Jeu 09 Octobre 2025" at bounding box center [404, 132] width 111 height 9
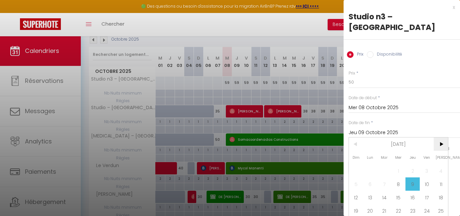
click at [441, 143] on span ">" at bounding box center [441, 143] width 14 height 13
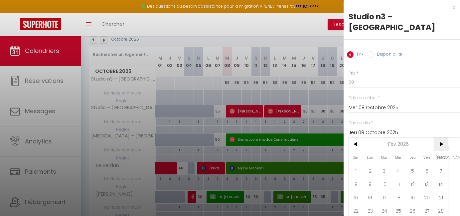
click at [441, 143] on span ">" at bounding box center [441, 143] width 14 height 13
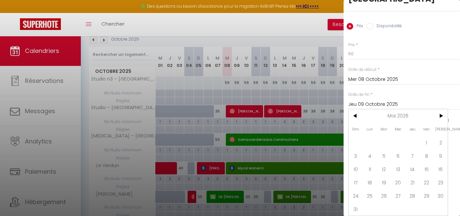
scroll to position [28, 0]
click at [362, 207] on span "31" at bounding box center [356, 208] width 14 height 13
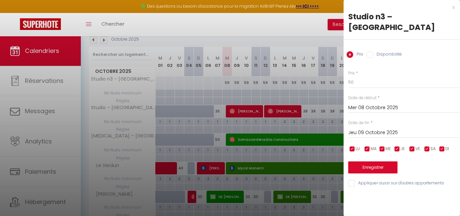
type input "Dim 31 Mai 2026"
click at [383, 163] on button "Enregistrer" at bounding box center [372, 167] width 49 height 12
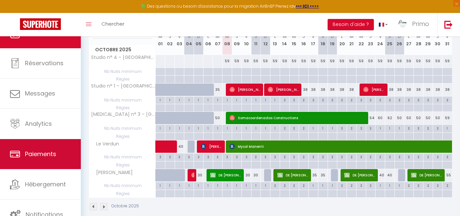
scroll to position [18, 0]
click at [44, 184] on span "Hébergement" at bounding box center [45, 184] width 41 height 8
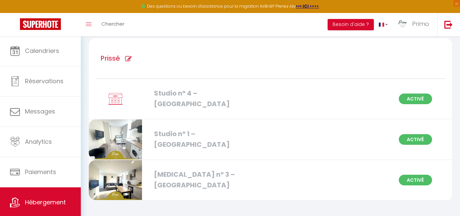
scroll to position [1192, 0]
click at [193, 95] on div "Studio n° 4 – [GEOGRAPHIC_DATA]" at bounding box center [208, 98] width 115 height 21
select select "3"
select select "2"
select select "1"
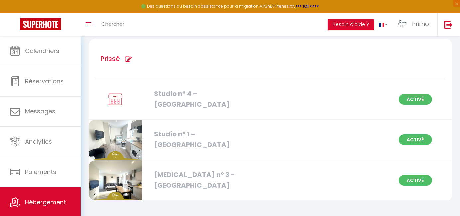
select select "1"
select select
select select "28"
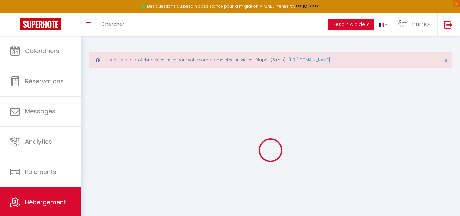
type input "Studio n° 4 – [GEOGRAPHIC_DATA]"
type input "LOC 2"
type input "LOC"
type input "[STREET_ADDRESS]"
type input "71000"
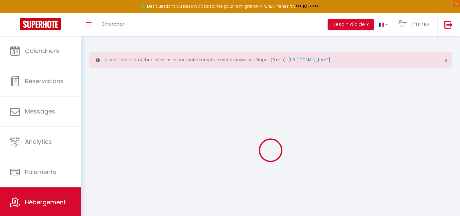
type input "Macon"
select select "2"
select select "0"
type input "50"
type input "30"
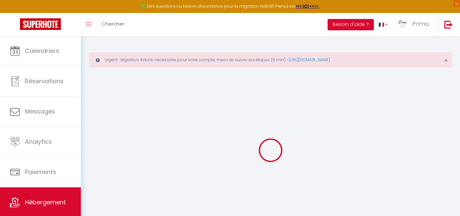
select select
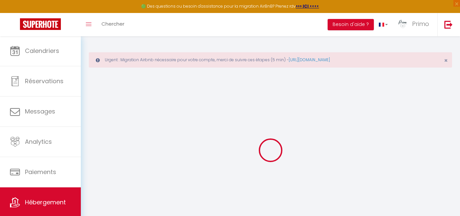
type input "[STREET_ADDRESS]"
type input "71960"
type input "Prissé"
type input "[EMAIL_ADDRESS][DOMAIN_NAME]"
select select "16128"
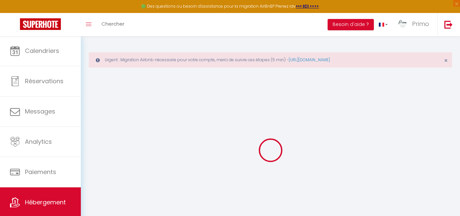
checkbox input "true"
checkbox input "false"
type input "0"
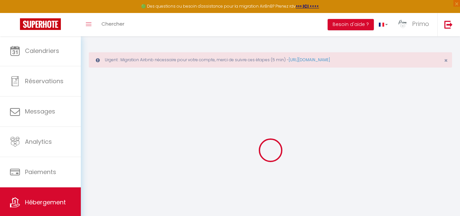
type input "0"
select select "5887"
select select
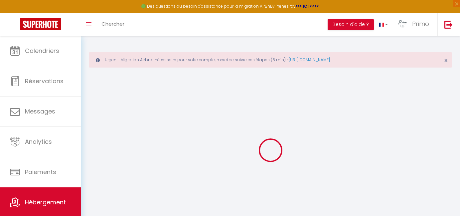
select select
checkbox input "true"
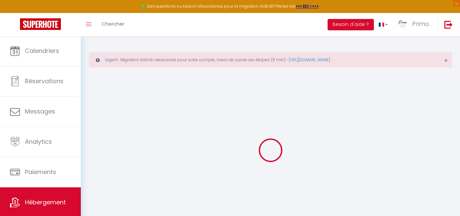
checkbox input "false"
checkbox input "true"
checkbox input "false"
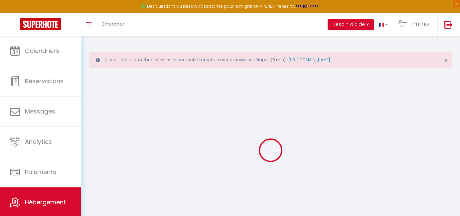
checkbox input "false"
select select "17:00"
select select "00:00"
select select "10:00"
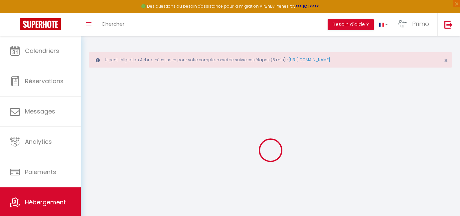
select select "30"
select select "120"
checkbox input "true"
checkbox input "false"
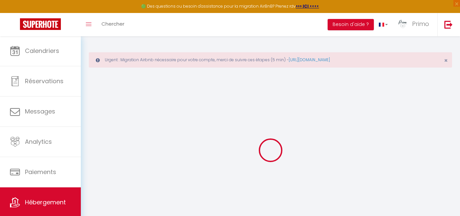
checkbox input "false"
checkbox input "true"
checkbox input "false"
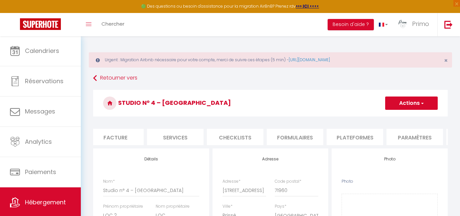
scroll to position [0, 139]
click at [356, 138] on li "Plateformes" at bounding box center [341, 137] width 57 height 16
select select
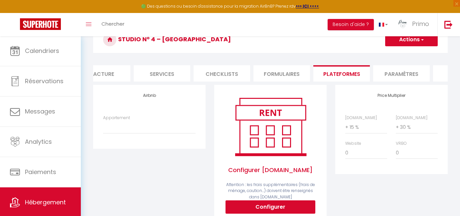
scroll to position [64, 0]
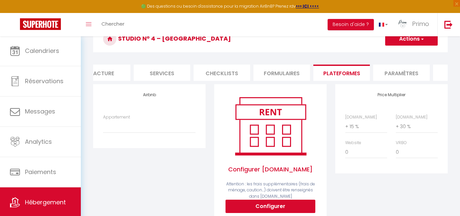
click at [238, 204] on button "Configurer" at bounding box center [270, 206] width 90 height 13
select select
type input "[EMAIL_ADDRESS][DOMAIN_NAME]"
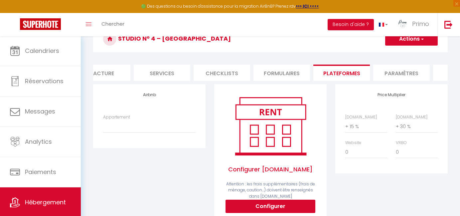
select select
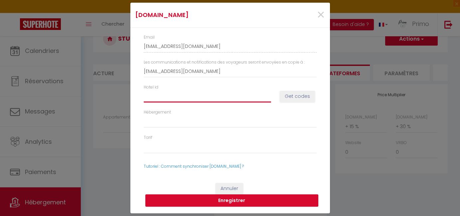
click at [152, 99] on input "Hotel id" at bounding box center [207, 96] width 127 height 12
type input "1"
select select
type input "15"
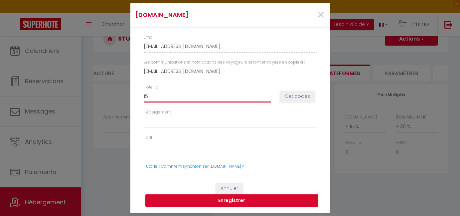
select select
type input "150"
select select
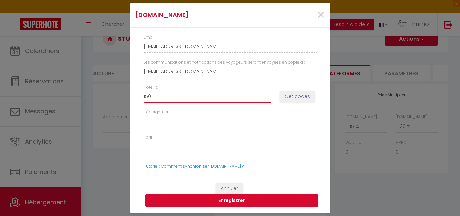
type input "1502"
select select
type input "15022"
select select
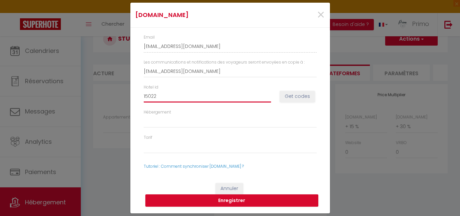
select select
type input "150220"
select select
type input "1502203"
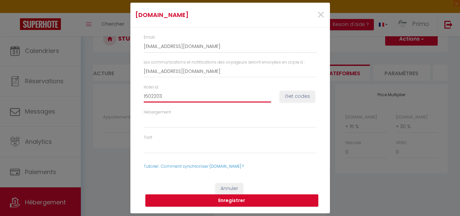
select select
type input "15022030"
select select
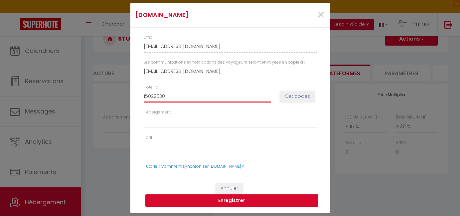
type input "15022030"
click at [295, 93] on button "Get codes" at bounding box center [297, 96] width 35 height 11
select select
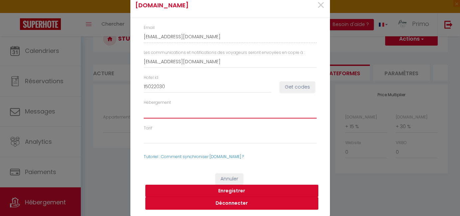
scroll to position [3, 0]
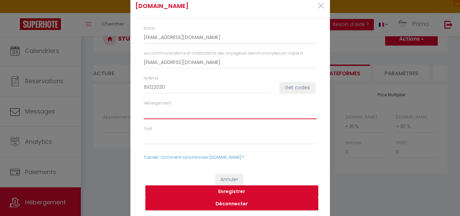
click at [239, 189] on button "Enregistrer" at bounding box center [231, 191] width 173 height 13
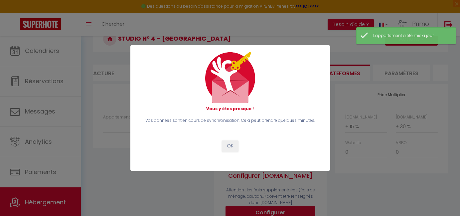
click at [229, 144] on button "OK" at bounding box center [230, 145] width 17 height 11
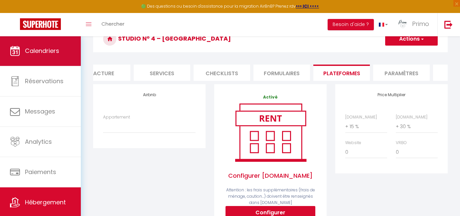
click at [54, 59] on link "Calendriers" at bounding box center [40, 51] width 81 height 30
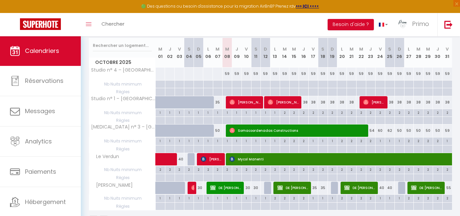
scroll to position [112, 0]
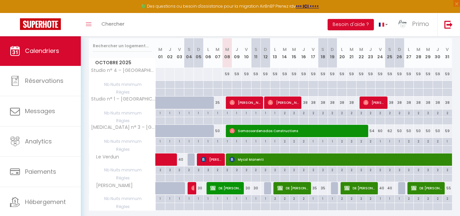
click at [225, 70] on div "59" at bounding box center [227, 74] width 10 height 12
type input "59"
select select "1"
type input "Mer 08 Octobre 2025"
type input "Jeu 09 Octobre 2025"
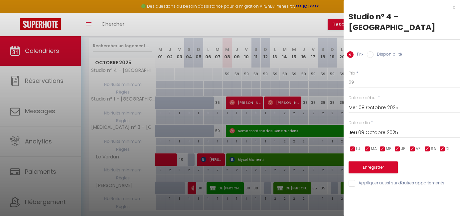
click at [374, 52] on label "Disponibilité" at bounding box center [387, 54] width 29 height 7
click at [373, 52] on input "Disponibilité" at bounding box center [370, 54] width 7 height 7
radio input "true"
radio input "false"
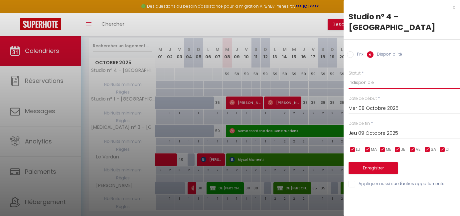
select select "1"
click at [369, 134] on input "Jeu 09 Octobre 2025" at bounding box center [404, 133] width 111 height 9
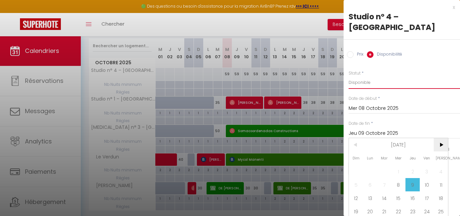
click at [439, 141] on span ">" at bounding box center [441, 144] width 14 height 13
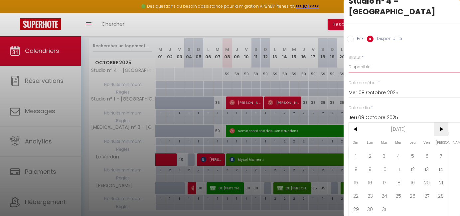
scroll to position [16, 0]
click at [441, 131] on span ">" at bounding box center [441, 128] width 14 height 13
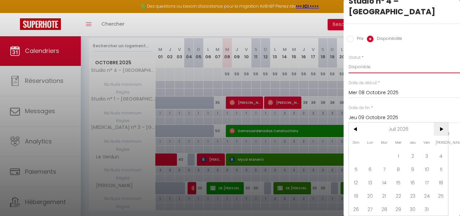
click at [441, 131] on span ">" at bounding box center [441, 128] width 14 height 13
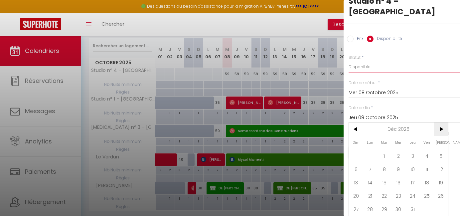
click at [441, 131] on span ">" at bounding box center [441, 128] width 14 height 13
click at [352, 210] on span "28" at bounding box center [356, 208] width 14 height 13
type input "Dim 28 Février 2027"
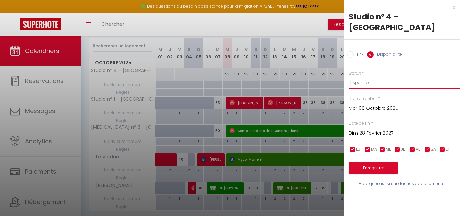
scroll to position [0, 0]
click at [376, 163] on button "Enregistrer" at bounding box center [373, 168] width 49 height 12
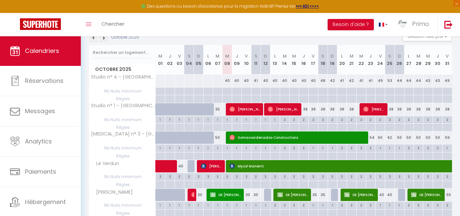
scroll to position [105, 0]
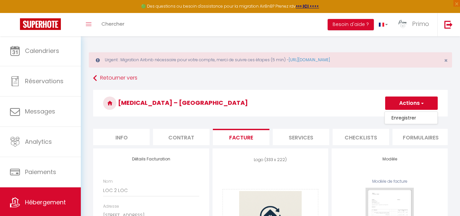
select select "6"
select select "2"
select select "1"
select select "17:00"
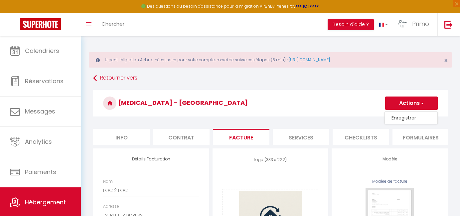
select select "10:00"
select select "30"
select select "120"
select select "16128"
select select "28"
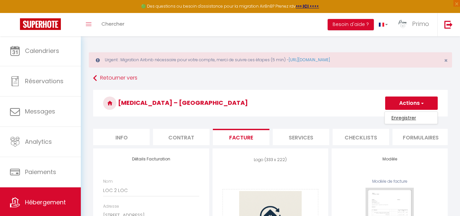
click at [409, 113] on link "Enregistrer" at bounding box center [411, 117] width 53 height 9
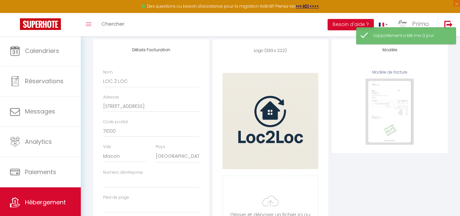
scroll to position [119, 0]
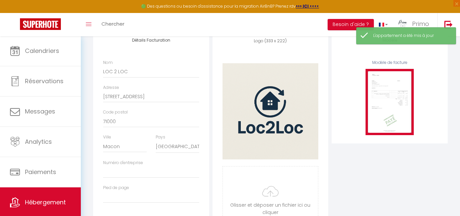
click at [392, 116] on img at bounding box center [389, 102] width 48 height 66
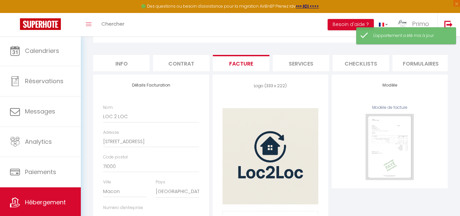
scroll to position [69, 0]
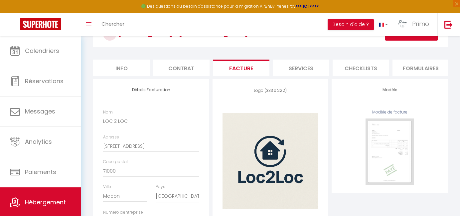
click at [176, 70] on li "Contrat" at bounding box center [181, 68] width 57 height 16
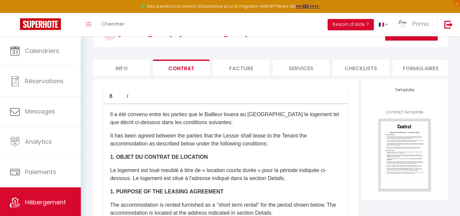
click at [130, 71] on li "Info" at bounding box center [121, 68] width 57 height 16
checkbox input "true"
checkbox input "false"
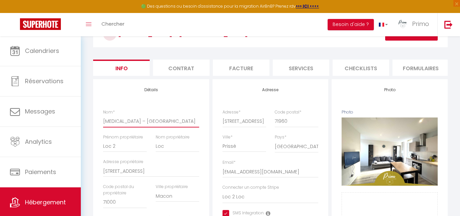
click at [111, 121] on input "[MEDICAL_DATA] – [GEOGRAPHIC_DATA]" at bounding box center [151, 121] width 96 height 12
type input "T3 n– Hotel Entre les 2 Roches"
checkbox input "true"
checkbox input "false"
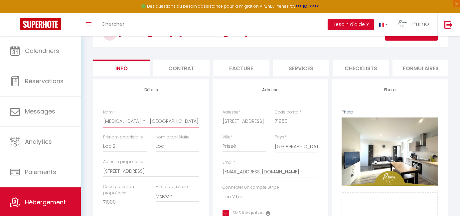
checkbox input "false"
type input "T3 n°– Hotel Entre les 2 Roches"
checkbox input "true"
checkbox input "false"
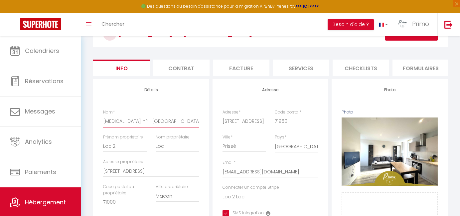
checkbox input "false"
type input "T3 n° – Hotel Entre les 2 Roches"
checkbox input "true"
checkbox input "false"
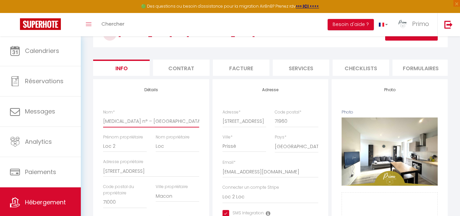
checkbox input "false"
type input "T3 n° 3– Hotel Entre les 2 Roches"
checkbox input "true"
checkbox input "false"
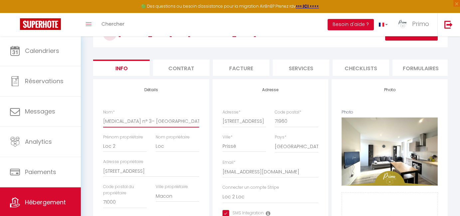
checkbox input "false"
type input "[MEDICAL_DATA] n° 3 – [GEOGRAPHIC_DATA]"
checkbox input "true"
checkbox input "false"
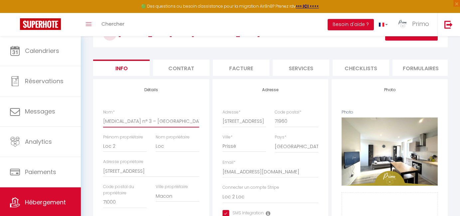
checkbox input "false"
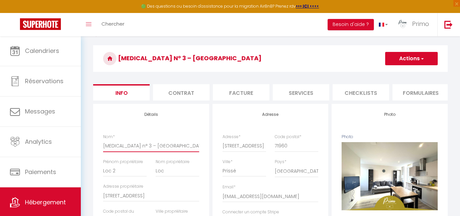
scroll to position [38, 0]
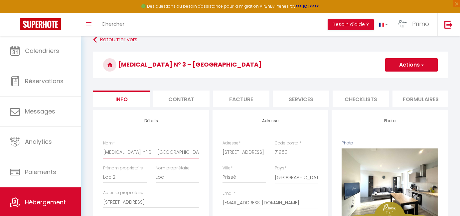
type input "[MEDICAL_DATA] n° 3 – [GEOGRAPHIC_DATA]"
click at [418, 66] on button "Actions" at bounding box center [411, 64] width 53 height 13
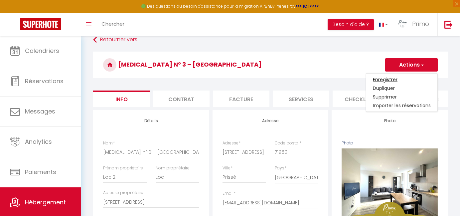
click at [394, 79] on input "Enregistrer" at bounding box center [385, 79] width 25 height 7
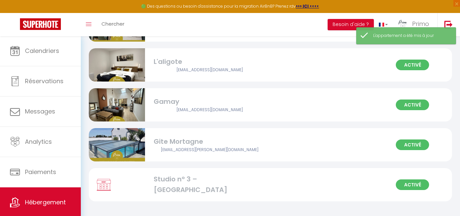
scroll to position [954, 0]
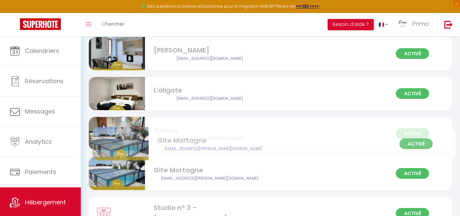
drag, startPoint x: 192, startPoint y: 185, endPoint x: 196, endPoint y: 156, distance: 29.5
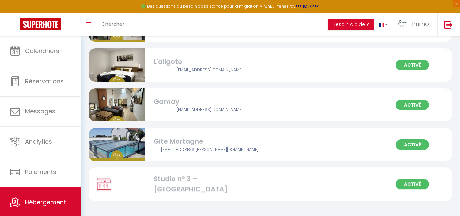
scroll to position [983, 0]
click at [189, 183] on div "Studio n° 3 – Hotel Entre les 2 Roches" at bounding box center [210, 184] width 112 height 21
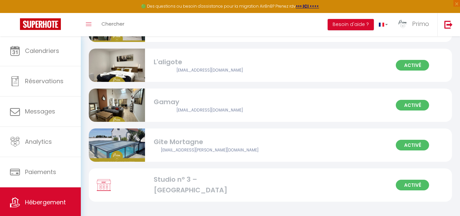
click at [216, 180] on div "Studio n° 3 – Hotel Entre les 2 Roches" at bounding box center [210, 184] width 112 height 21
select select "3"
select select "2"
select select "1"
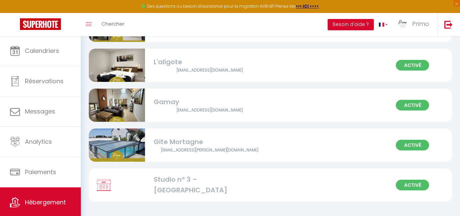
select select
select select "28"
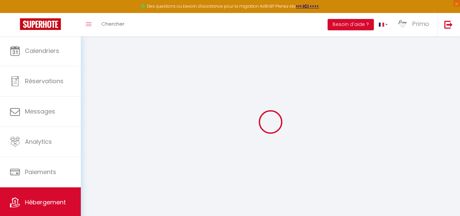
select select
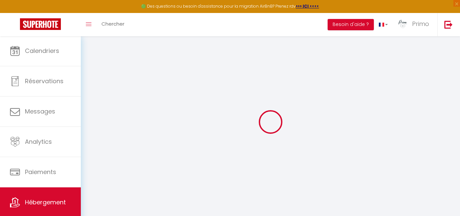
select select
checkbox input "false"
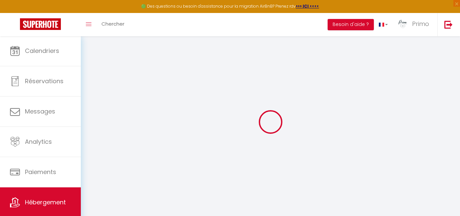
select select
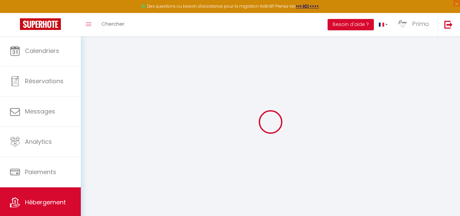
select select
checkbox input "false"
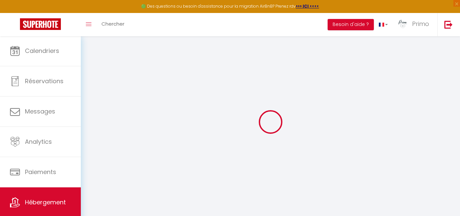
checkbox input "false"
select select
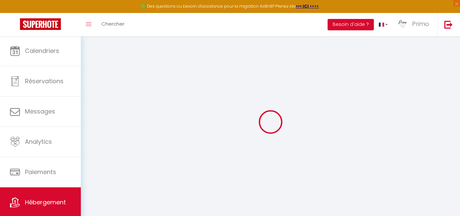
select select
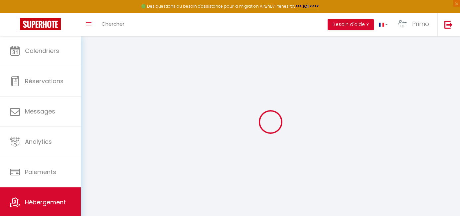
checkbox input "false"
select select
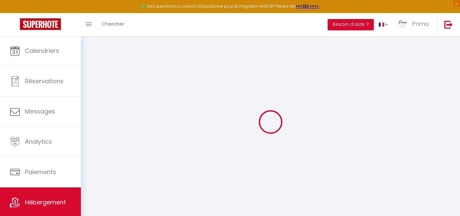
select select
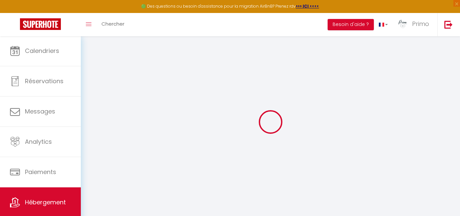
select select
checkbox input "false"
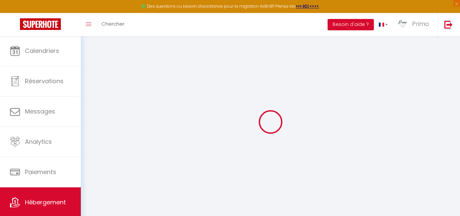
checkbox input "false"
select select
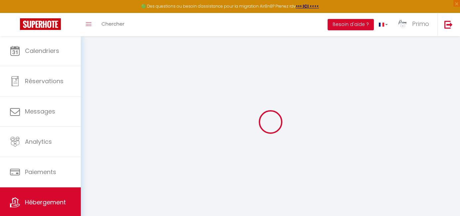
select select
checkbox input "false"
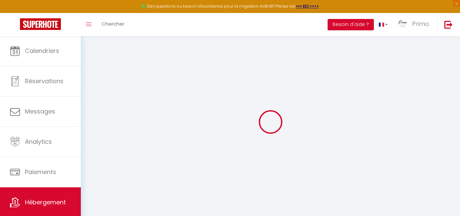
checkbox input "false"
select select
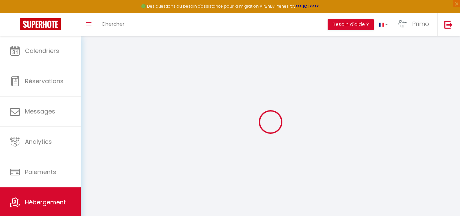
type input "Studio n° 3 – Hotel Entre les 2 Roches"
type input "LOC 2"
type input "LOC"
type input "[STREET_ADDRESS]"
type input "71000"
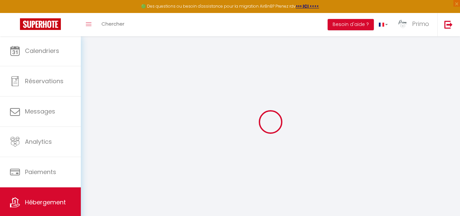
type input "Macon"
select select "2"
select select "0"
type input "50"
type input "30"
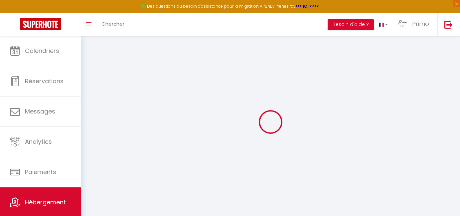
select select
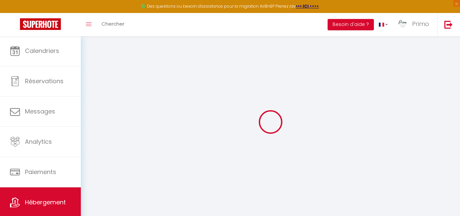
type input "[STREET_ADDRESS]"
type input "71960"
type input "Prissé"
type input "[EMAIL_ADDRESS][DOMAIN_NAME]"
select select "16128"
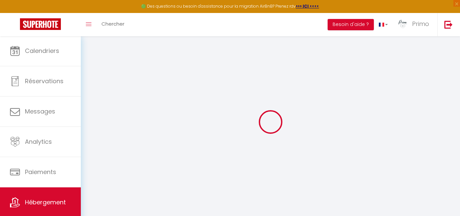
checkbox input "true"
checkbox input "false"
type input "0"
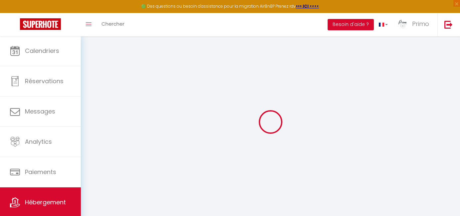
type input "0"
select select
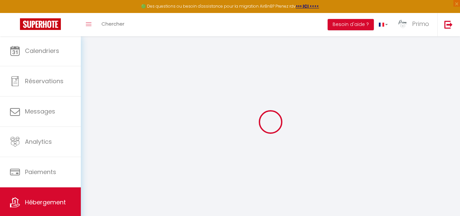
select select
checkbox input "true"
checkbox input "false"
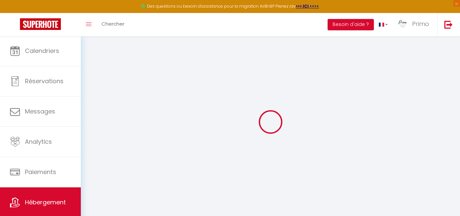
checkbox input "false"
select select
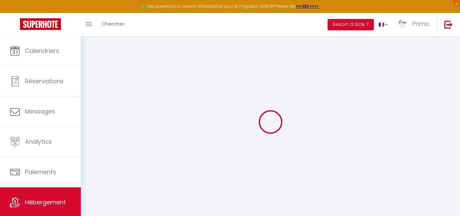
select select
checkbox input "true"
checkbox input "false"
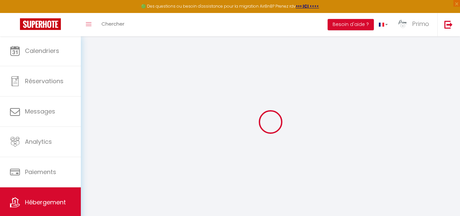
checkbox input "false"
select select "5887"
checkbox input "true"
checkbox input "false"
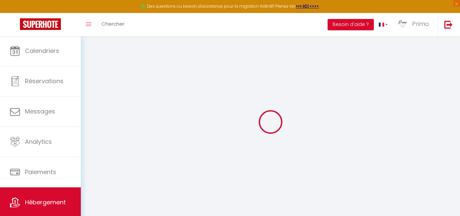
checkbox input "false"
select select "17:00"
select select "00:00"
select select "10:00"
select select "30"
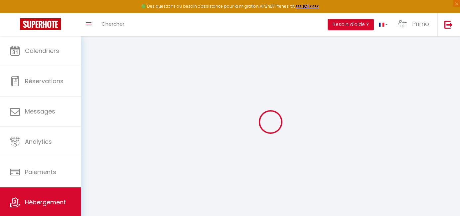
select select "120"
checkbox input "true"
checkbox input "false"
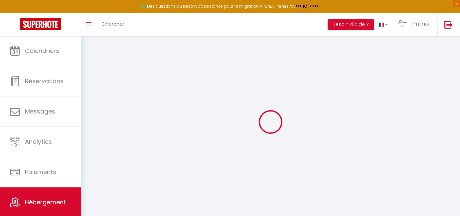
checkbox input "true"
checkbox input "false"
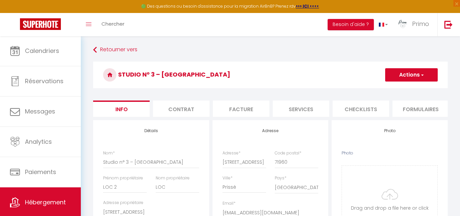
checkbox input "true"
checkbox input "false"
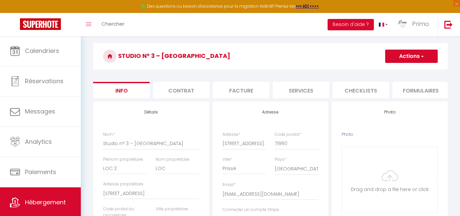
scroll to position [36, 0]
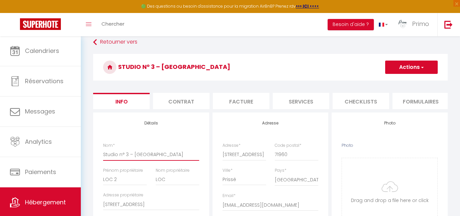
type input "Studio n° – Hotel Entre les 2 Roches"
checkbox input "true"
checkbox input "false"
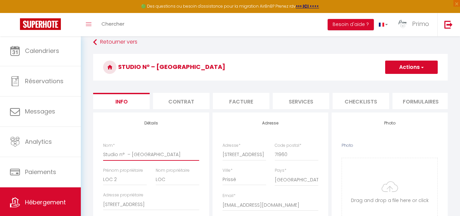
type input "Studio n° 4 – [GEOGRAPHIC_DATA]"
checkbox input "true"
checkbox input "false"
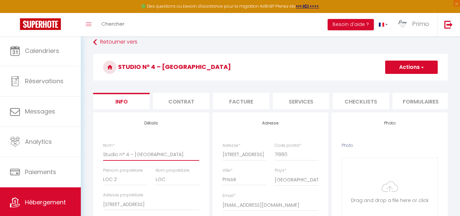
type input "Studio n° 4 – [GEOGRAPHIC_DATA]"
click at [394, 67] on button "Actions" at bounding box center [411, 67] width 53 height 13
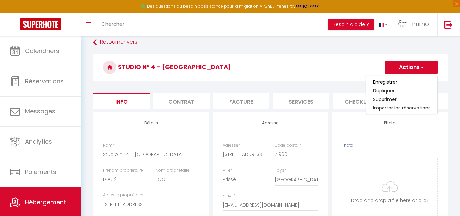
click at [388, 80] on input "Enregistrer" at bounding box center [385, 81] width 25 height 7
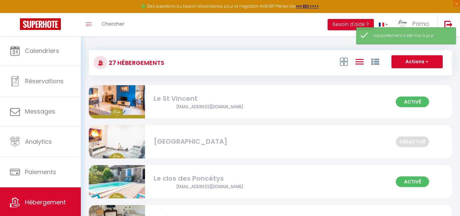
scroll to position [7, 0]
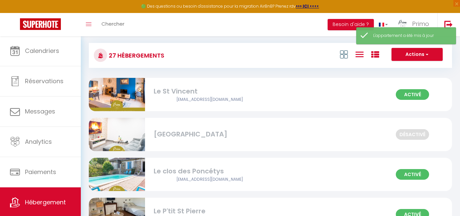
click at [377, 58] on icon at bounding box center [375, 55] width 8 height 8
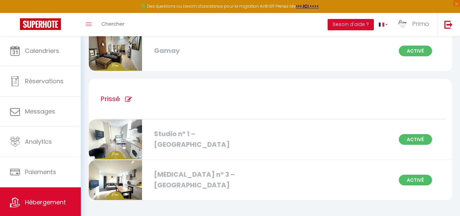
scroll to position [1123, 0]
click at [127, 100] on icon at bounding box center [128, 99] width 7 height 7
type input "Prissé"
checkbox Roches "true"
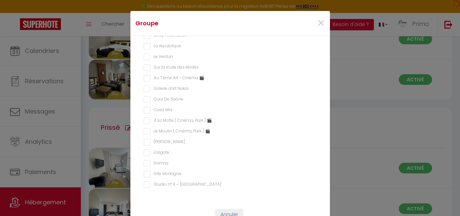
scroll to position [172, 0]
click at [154, 187] on Roches "Studio n° 4 – [GEOGRAPHIC_DATA]" at bounding box center [230, 185] width 173 height 7
checkbox Roches "true"
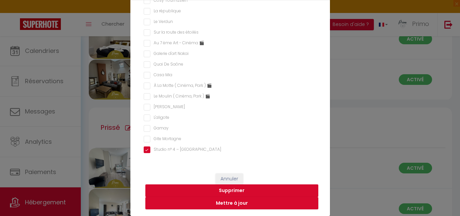
scroll to position [36, 0]
click at [227, 202] on button "Mettre à jour" at bounding box center [231, 203] width 173 height 13
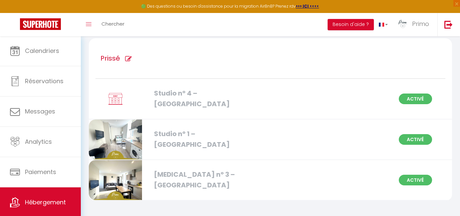
scroll to position [1192, 0]
